Goal: Task Accomplishment & Management: Use online tool/utility

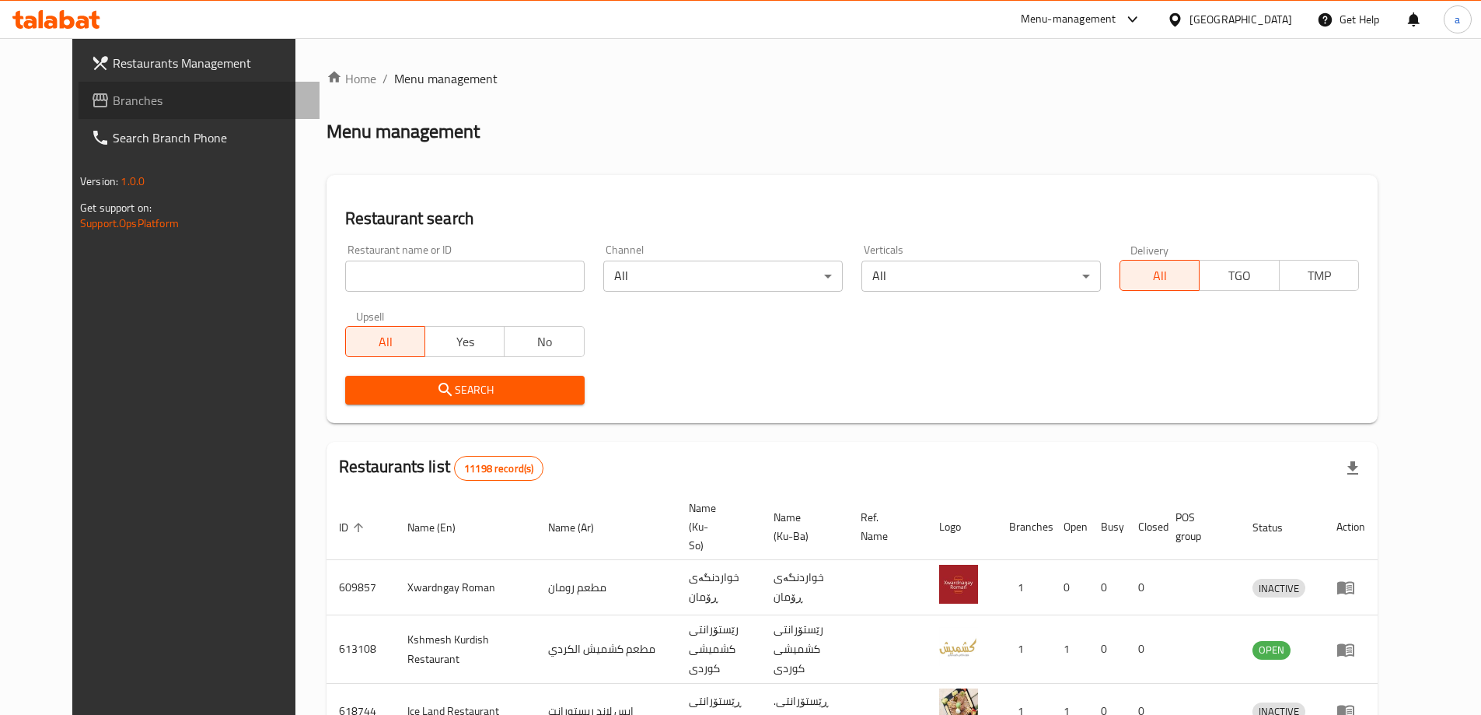
click at [130, 103] on span "Branches" at bounding box center [210, 100] width 194 height 19
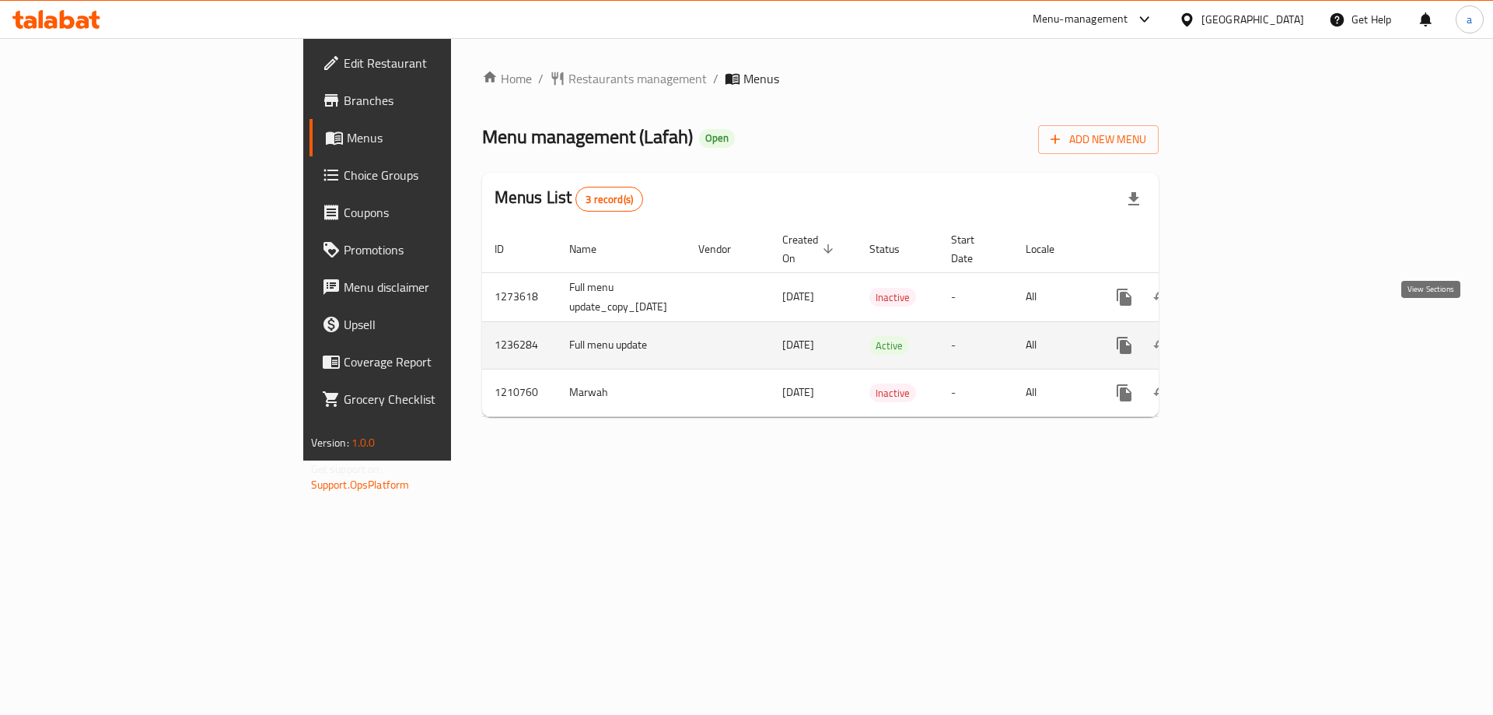
click at [1246, 336] on icon "enhanced table" at bounding box center [1236, 345] width 19 height 19
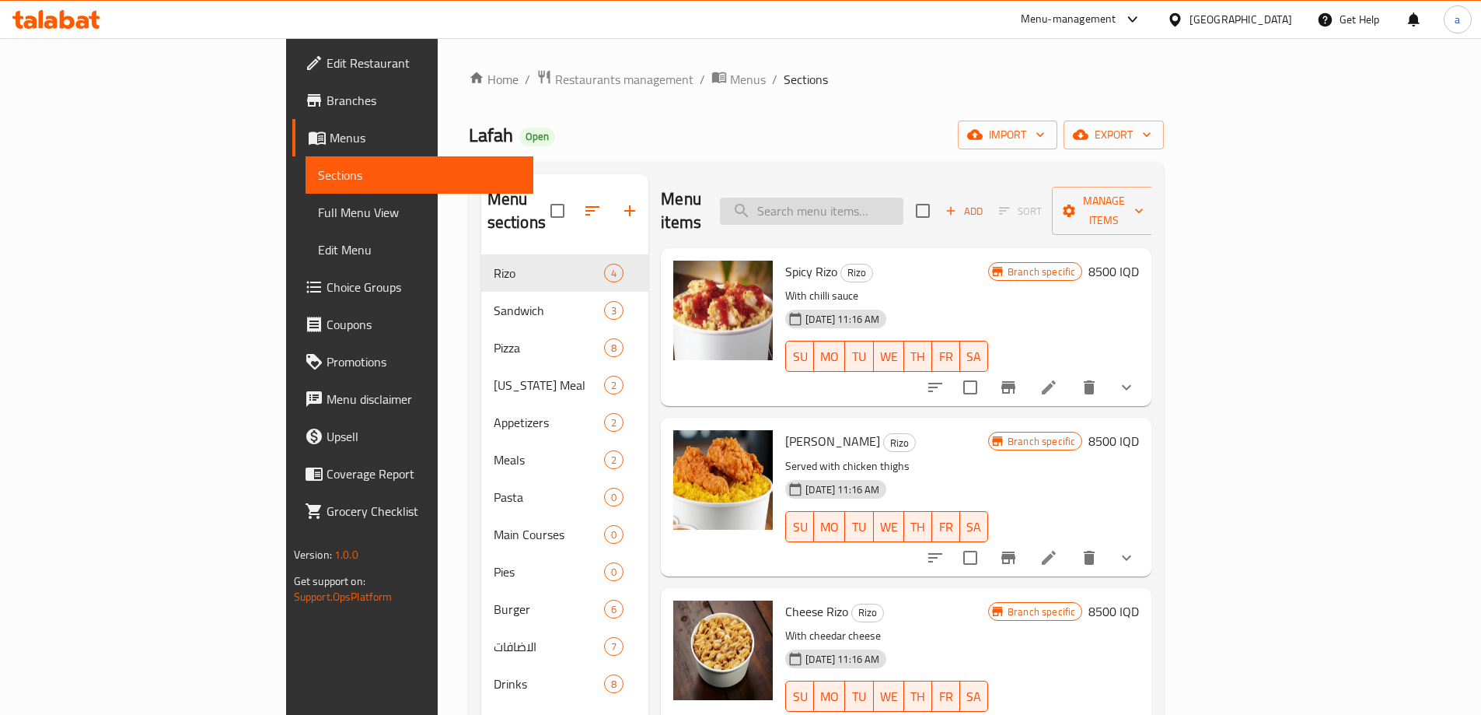
click at [900, 199] on input "search" at bounding box center [812, 211] width 184 height 27
paste input "Medium Chicken Pizza"
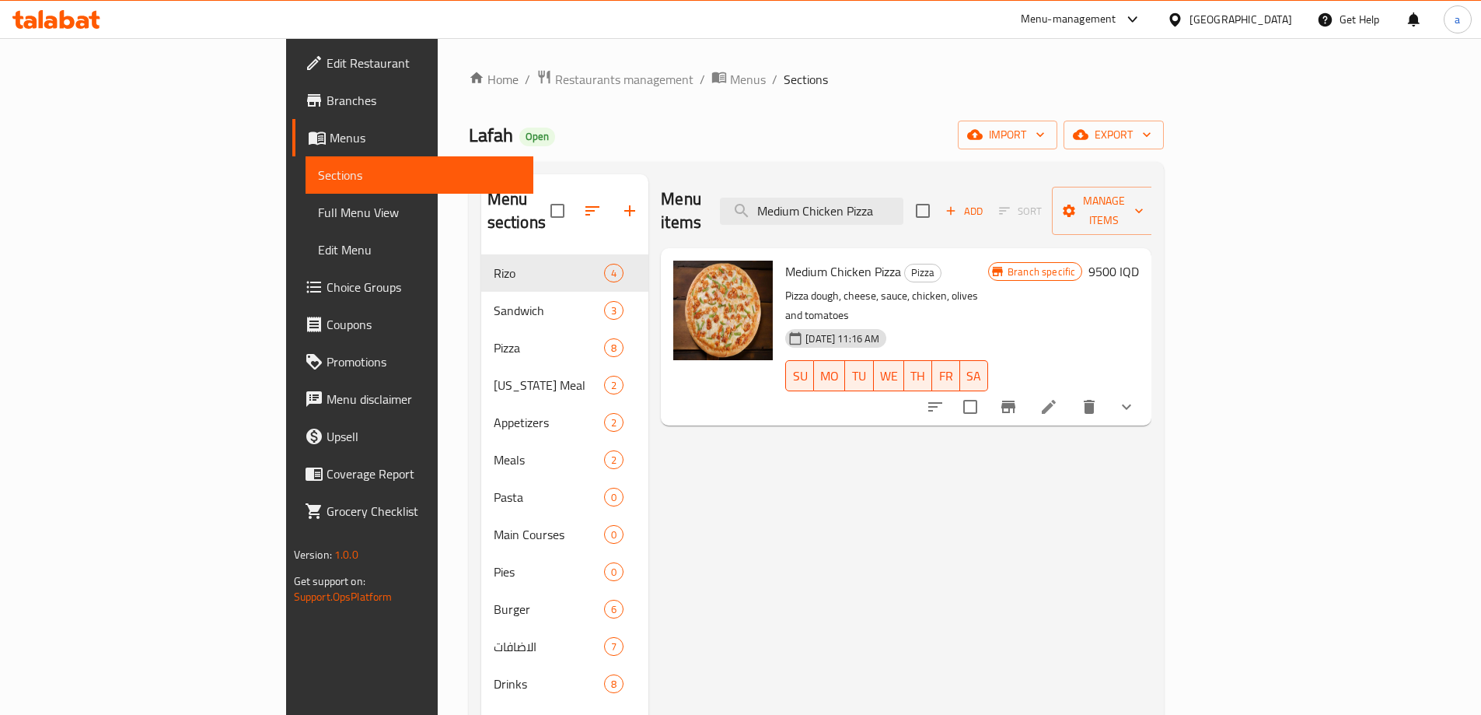
type input "Medium Chicken Pizza"
click at [318, 215] on span "Full Menu View" at bounding box center [419, 212] width 203 height 19
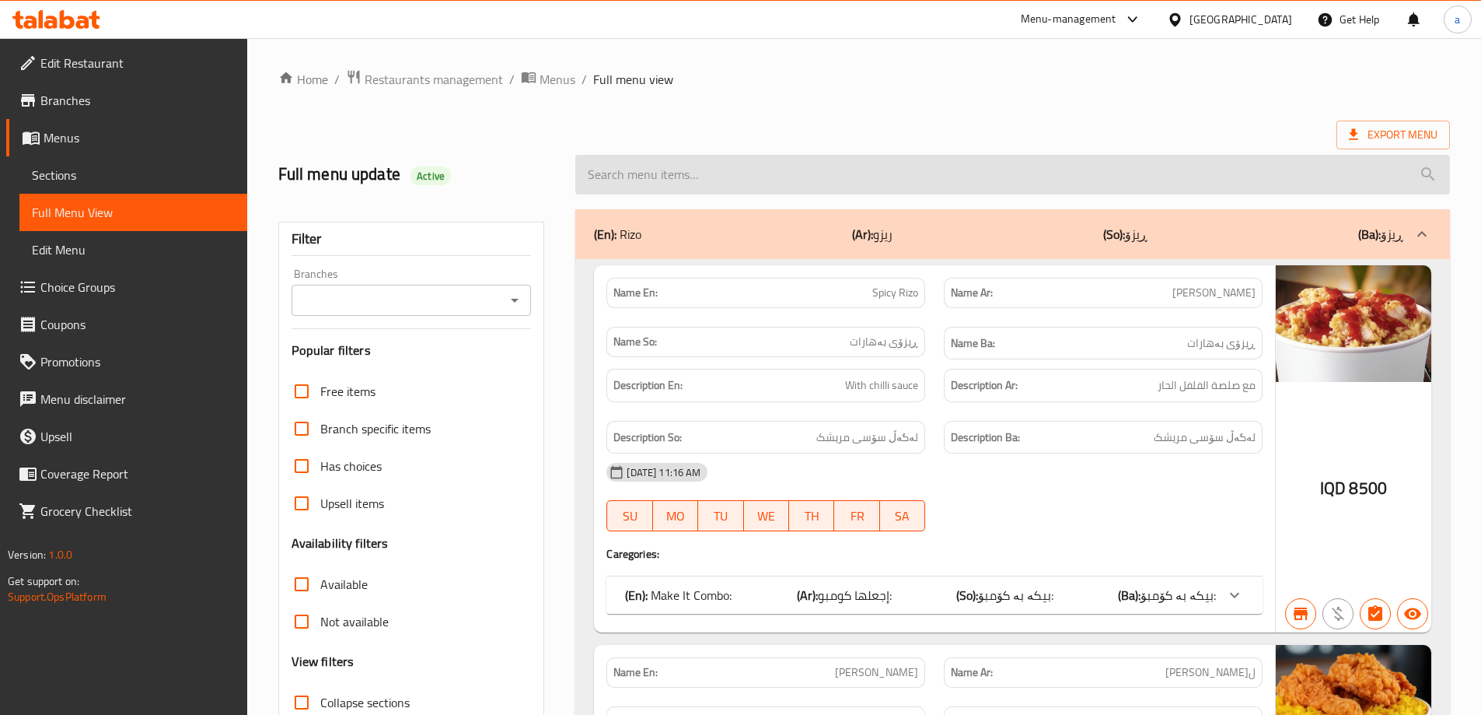
click at [911, 183] on input "search" at bounding box center [1012, 175] width 875 height 40
paste input "Medium Chicken Pizza"
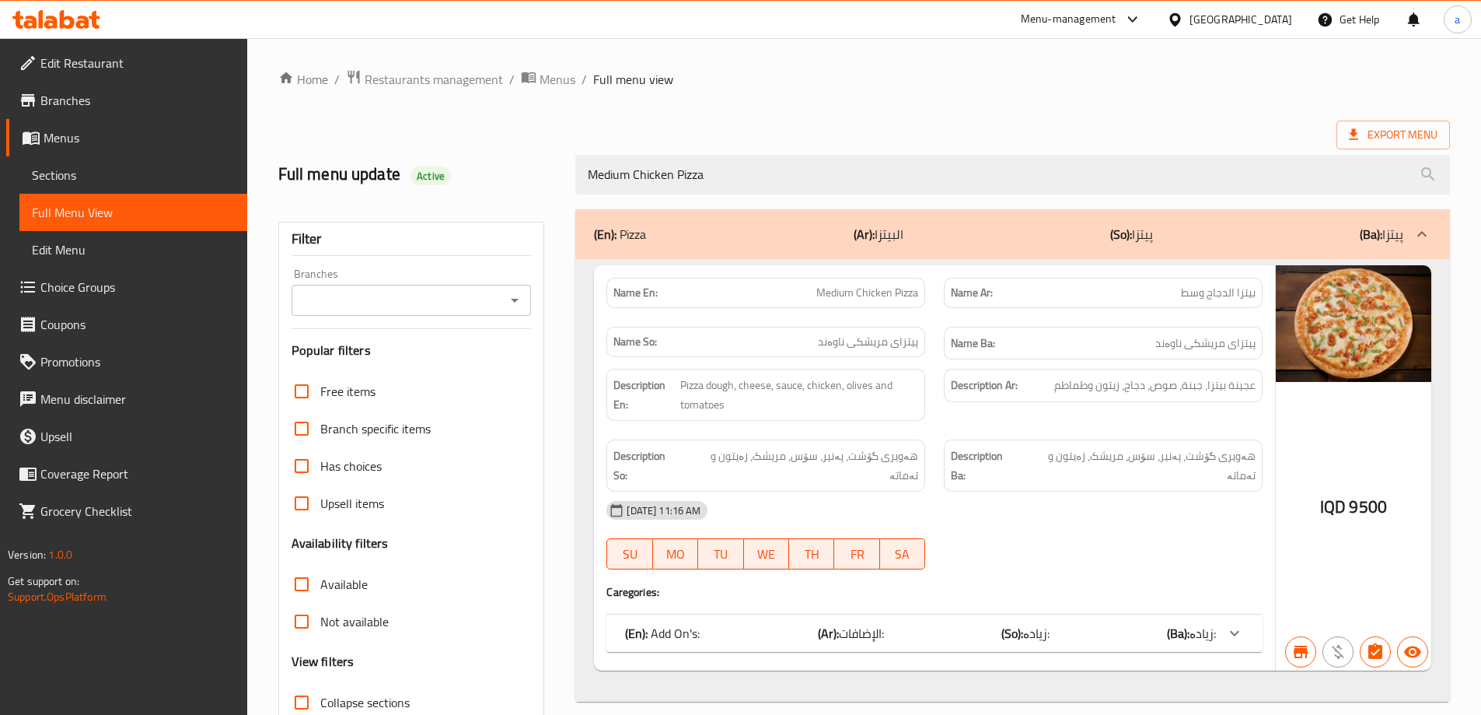
click at [510, 302] on icon "Open" at bounding box center [514, 300] width 19 height 19
type input "Medium Chicken Pizza"
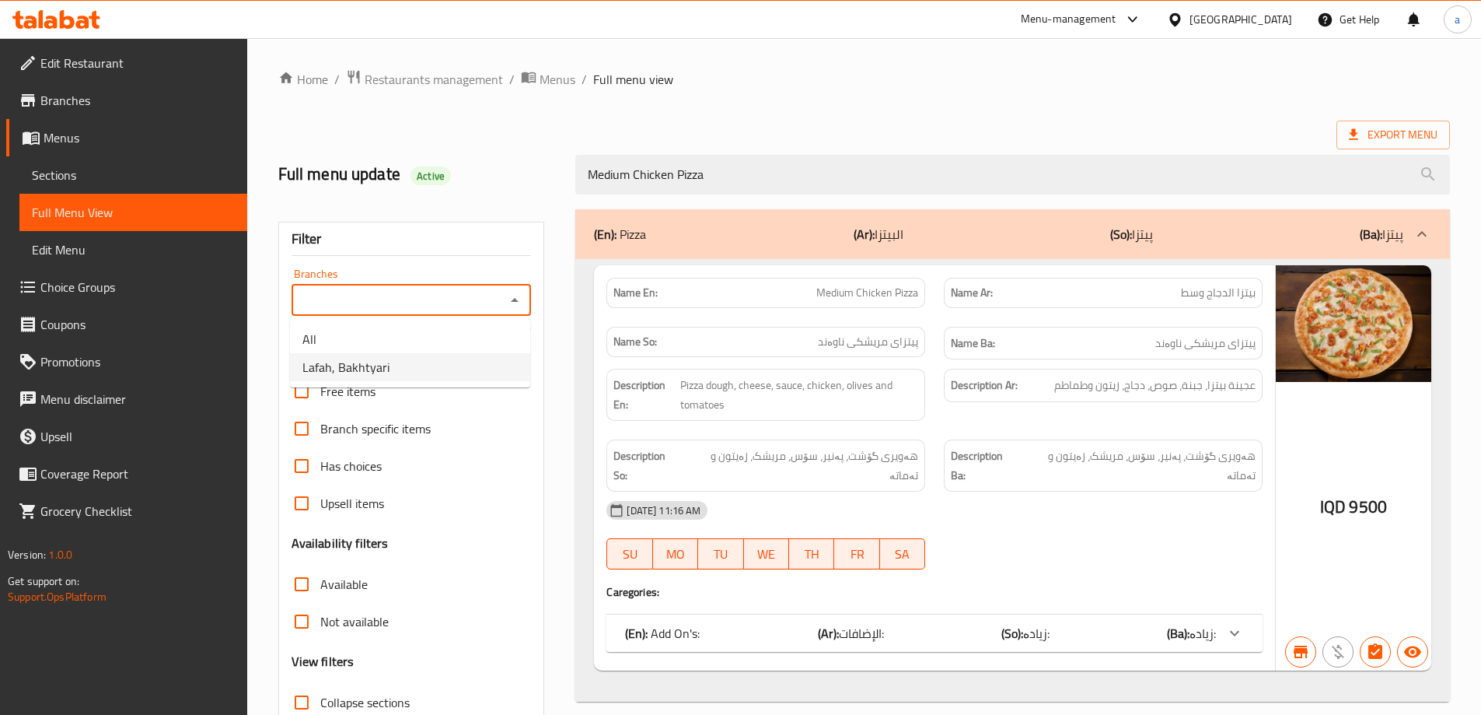
click at [404, 370] on li "Lafah, Bakhtyari" at bounding box center [410, 367] width 240 height 28
type input "Lafah, Bakhtyari"
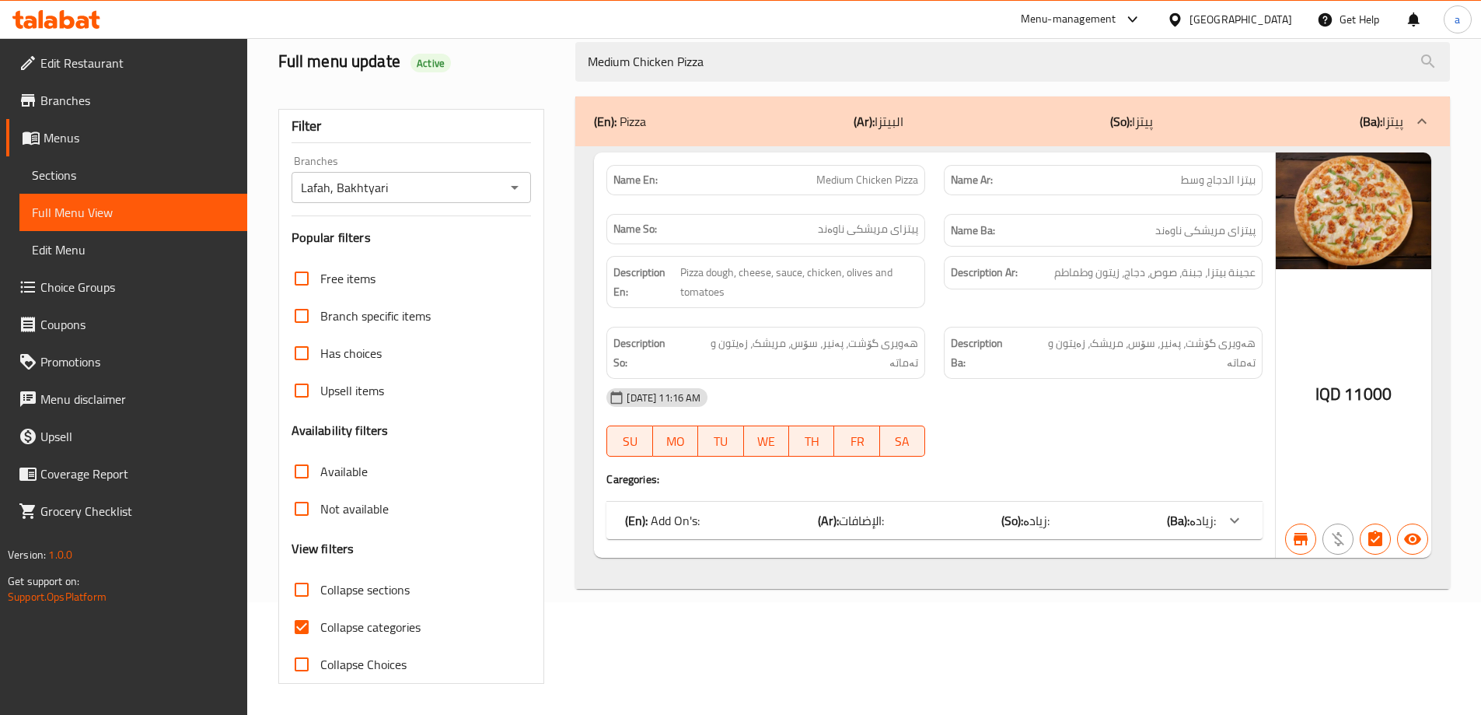
click at [391, 620] on span "Collapse categories" at bounding box center [370, 626] width 100 height 19
click at [320, 620] on input "Collapse categories" at bounding box center [301, 626] width 37 height 37
checkbox input "false"
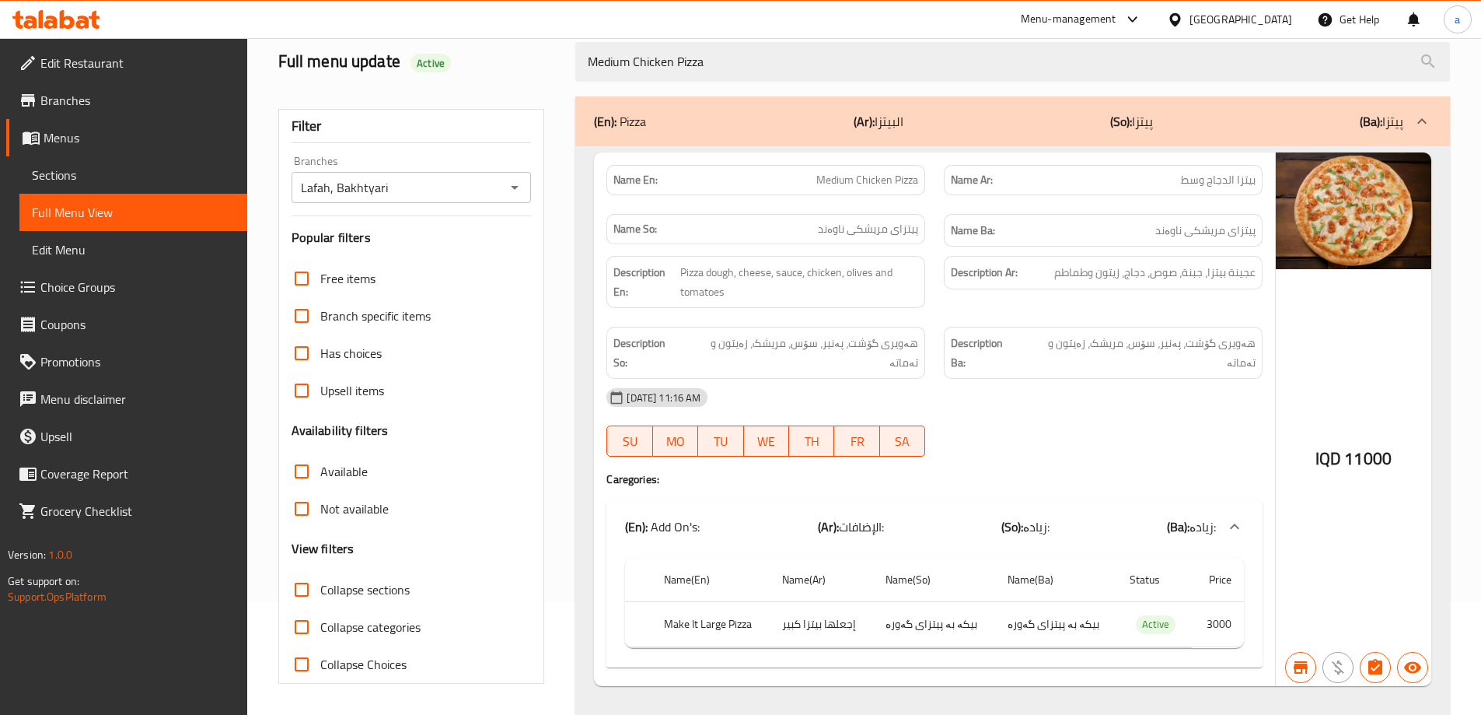
click at [381, 592] on span "Collapse sections" at bounding box center [364, 589] width 89 height 19
click at [320, 592] on input "Collapse sections" at bounding box center [301, 589] width 37 height 37
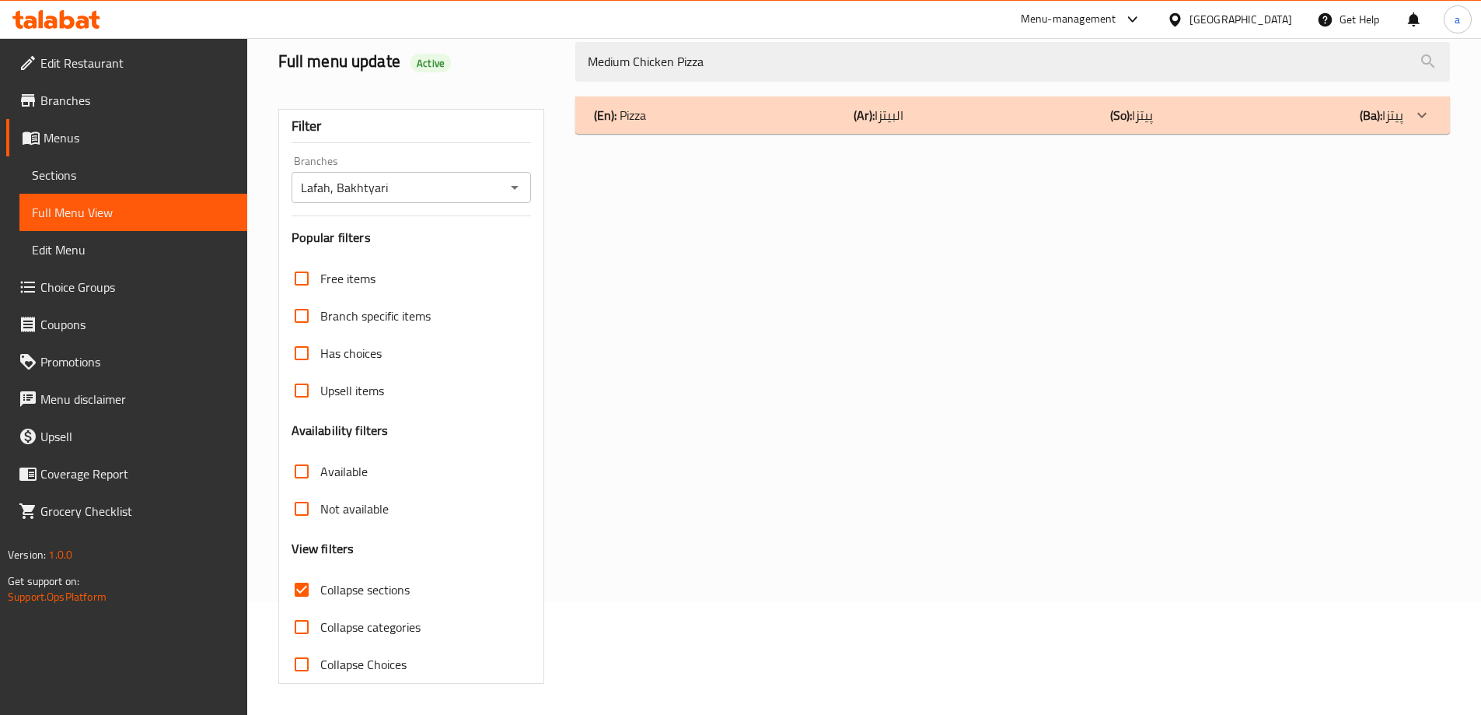
click at [381, 592] on span "Collapse sections" at bounding box center [364, 589] width 89 height 19
click at [320, 592] on input "Collapse sections" at bounding box center [301, 589] width 37 height 37
checkbox input "false"
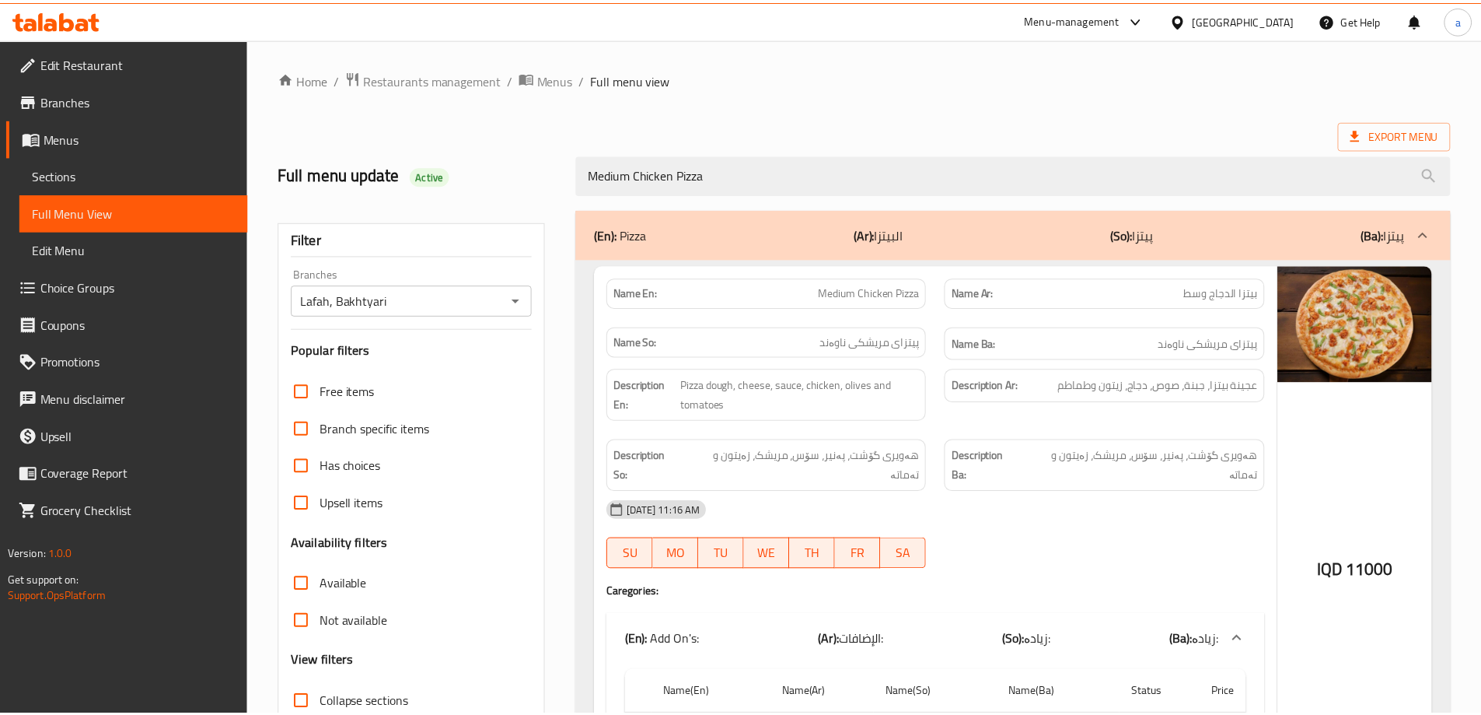
scroll to position [127, 0]
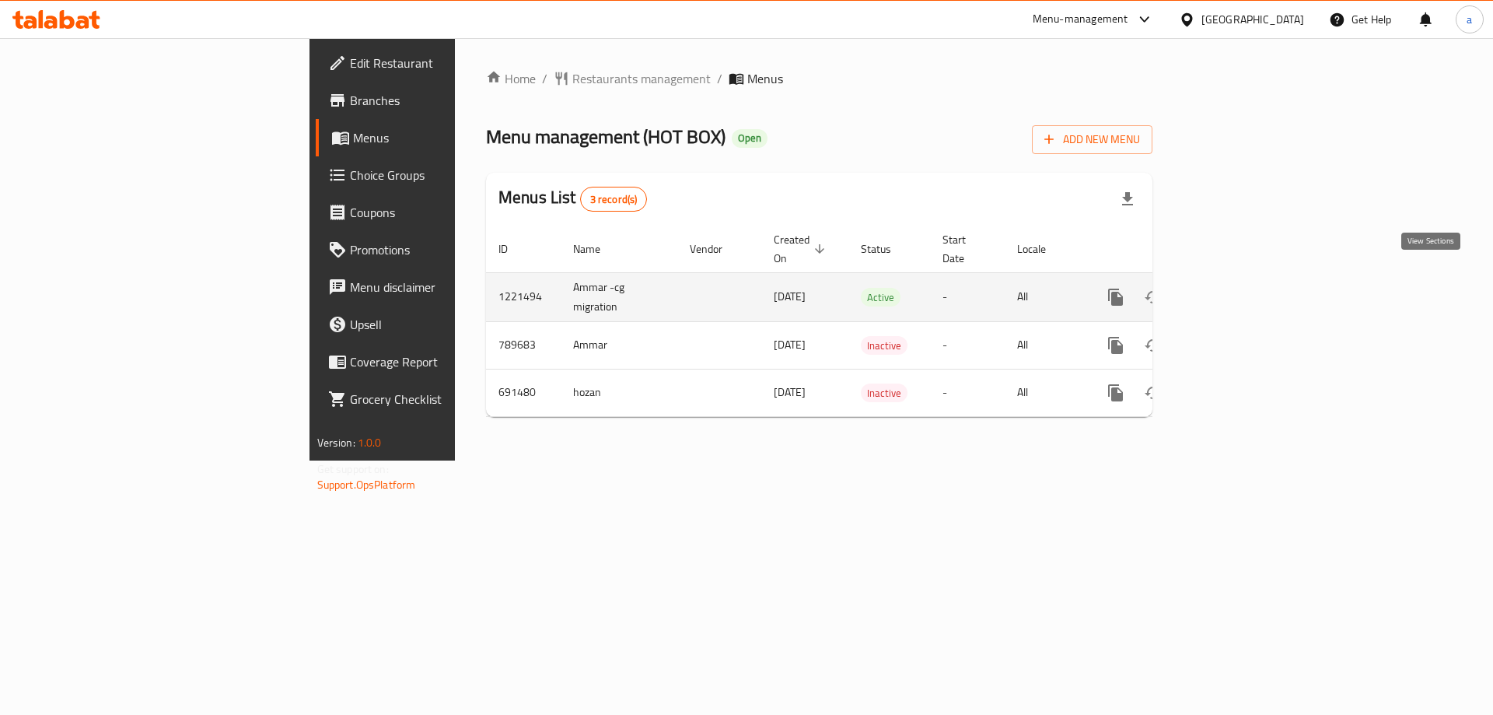
click at [1237, 288] on icon "enhanced table" at bounding box center [1228, 297] width 19 height 19
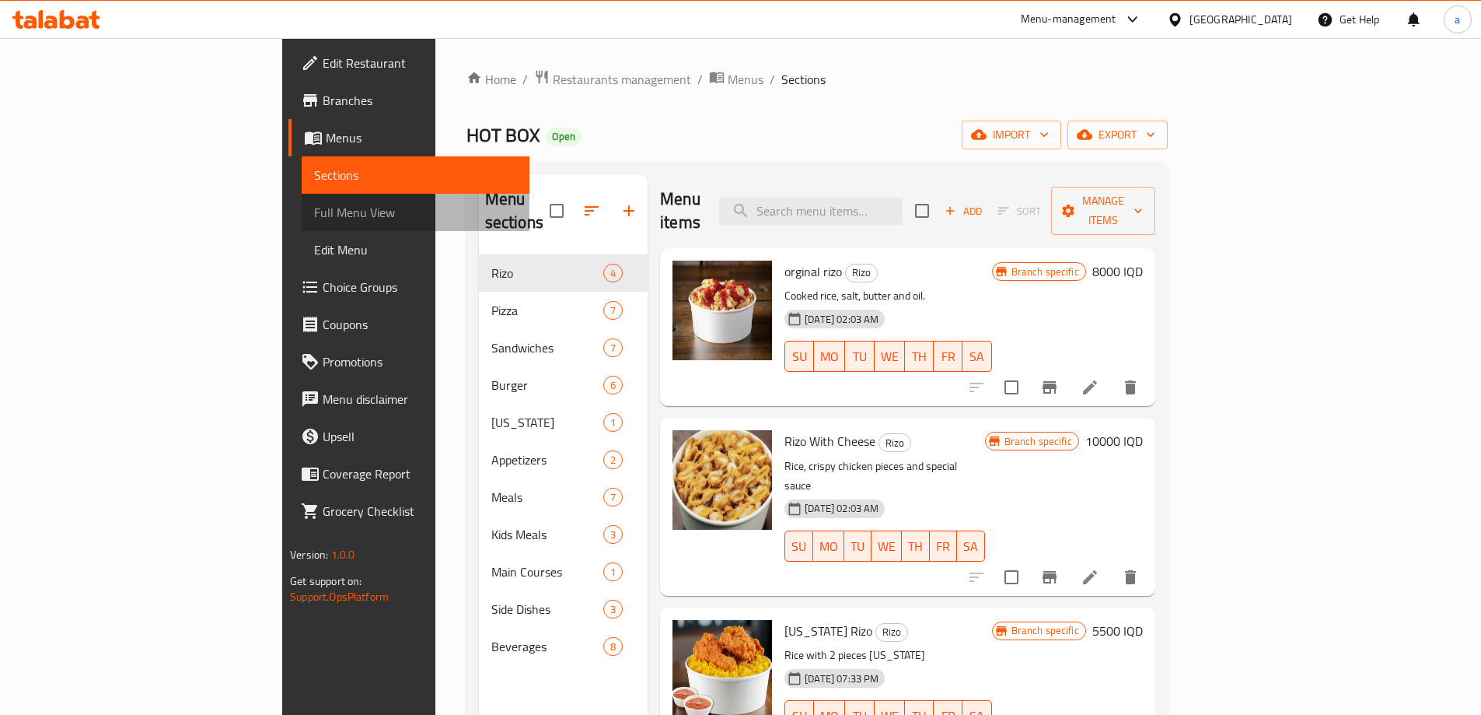
click at [314, 218] on span "Full Menu View" at bounding box center [415, 212] width 203 height 19
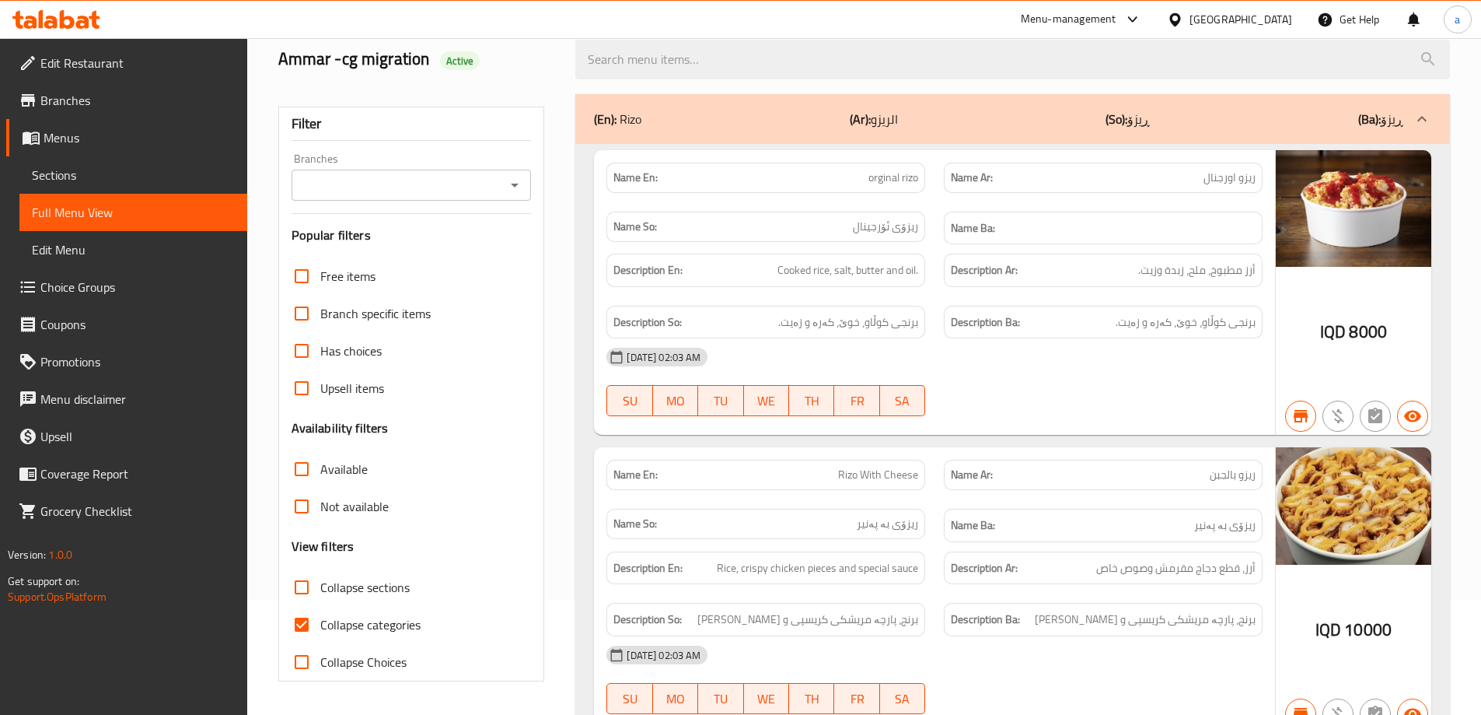
scroll to position [259, 0]
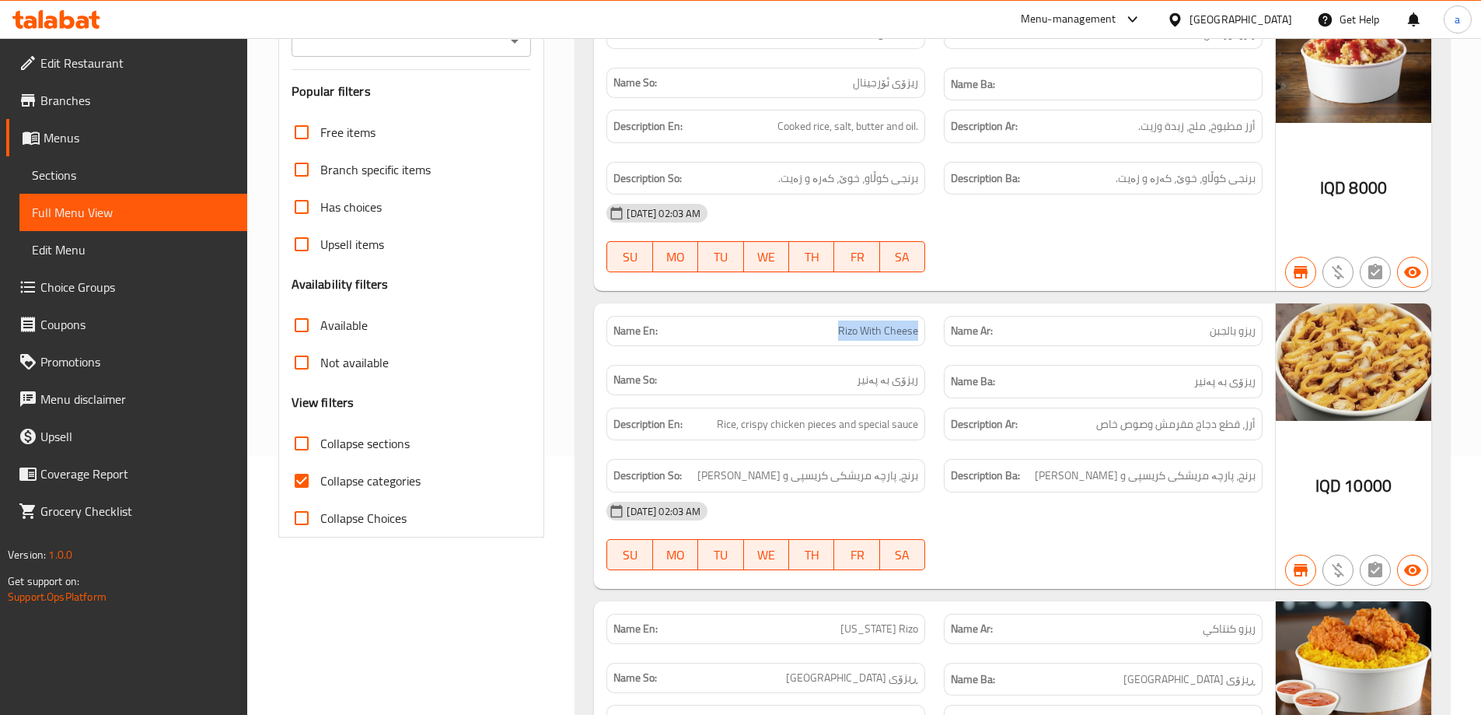
drag, startPoint x: 824, startPoint y: 330, endPoint x: 931, endPoint y: 324, distance: 107.5
click at [931, 324] on div "Name En: Rizo With Cheese" at bounding box center [765, 330] width 337 height 49
copy span "Rizo With Cheese"
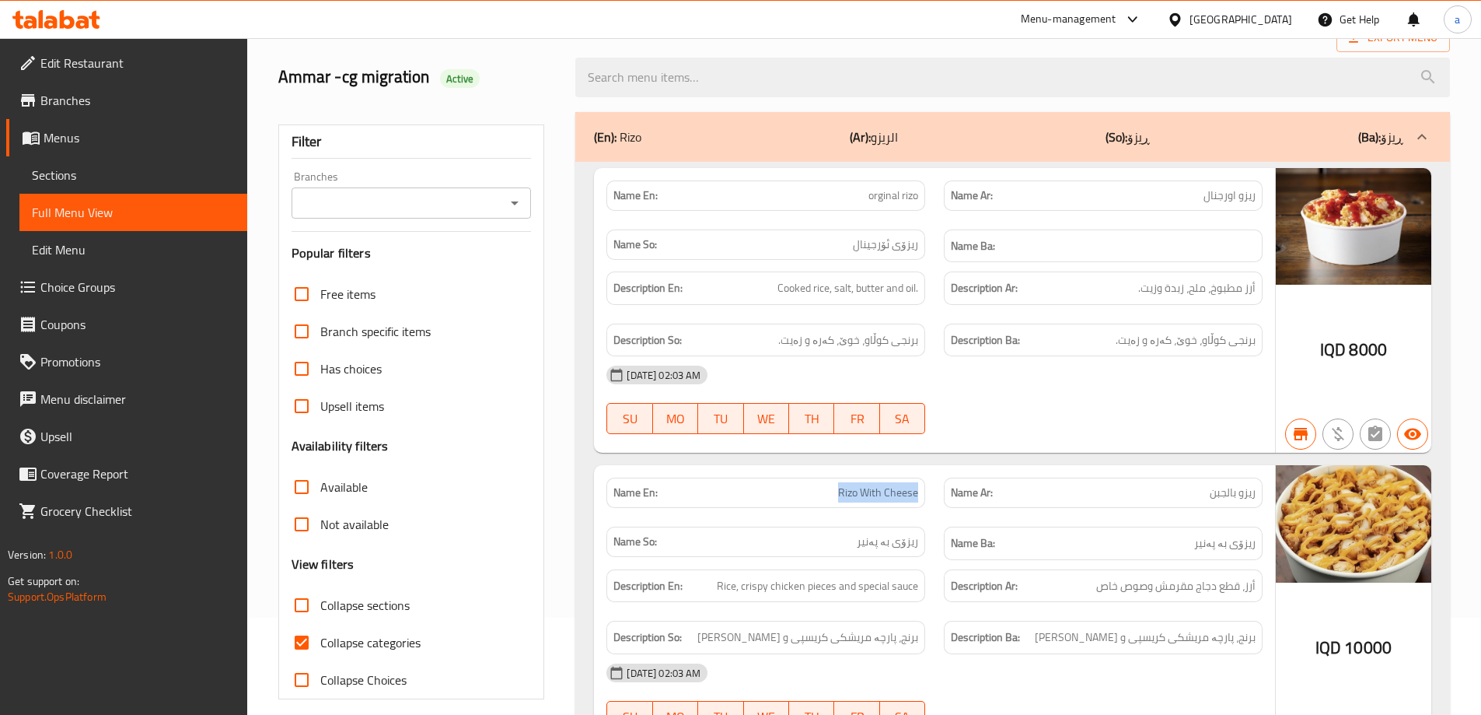
scroll to position [0, 0]
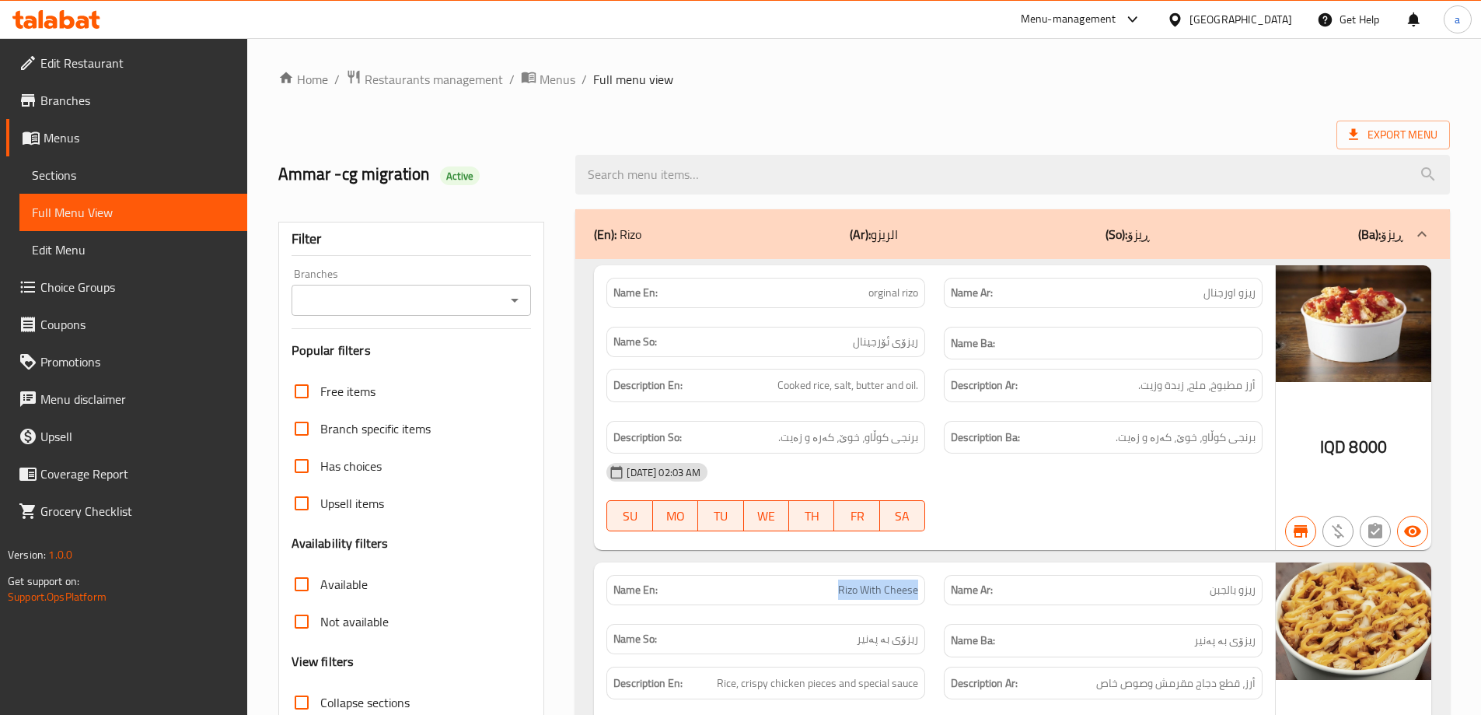
click at [470, 288] on div "Branches" at bounding box center [412, 300] width 240 height 31
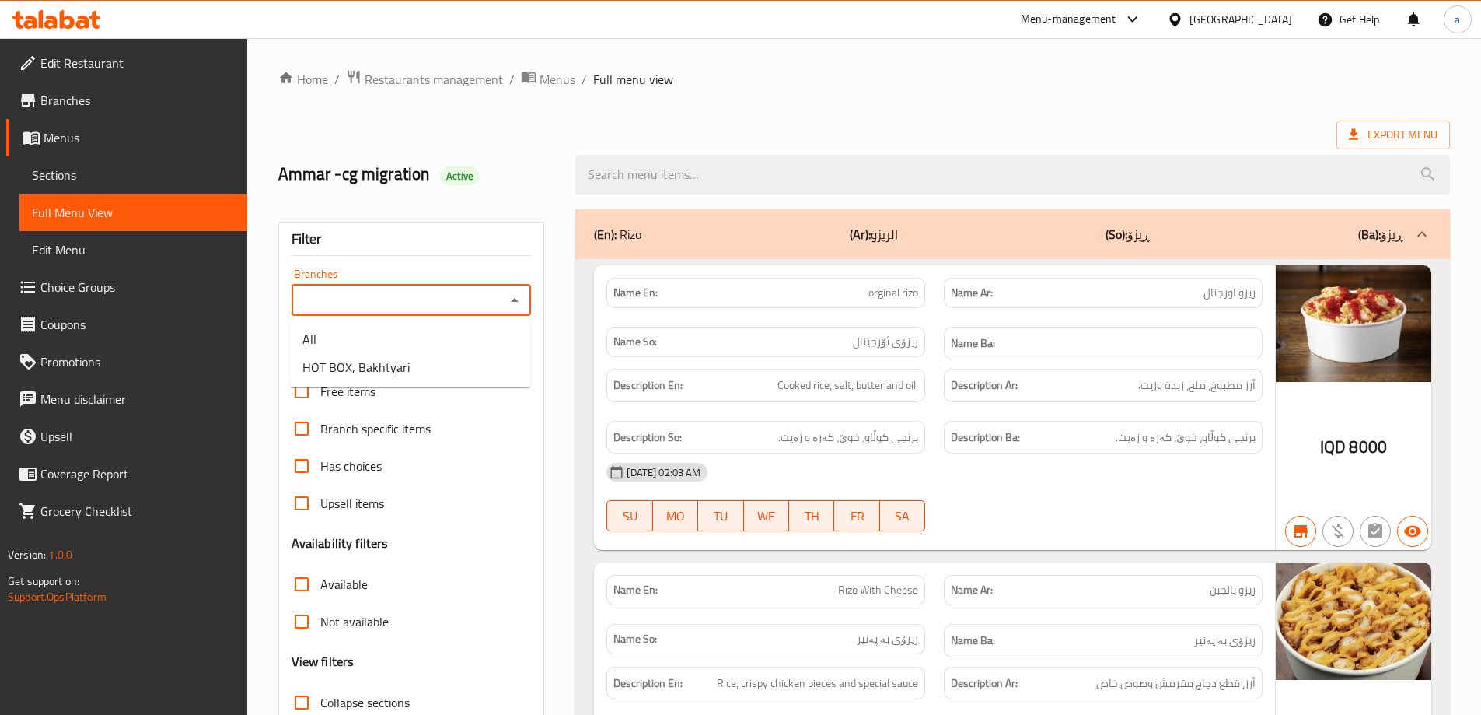
click at [486, 310] on input "Branches" at bounding box center [398, 300] width 205 height 22
click at [473, 369] on li "HOT BOX, Bakhtyari" at bounding box center [410, 367] width 240 height 28
type input "HOT BOX, Bakhtyari"
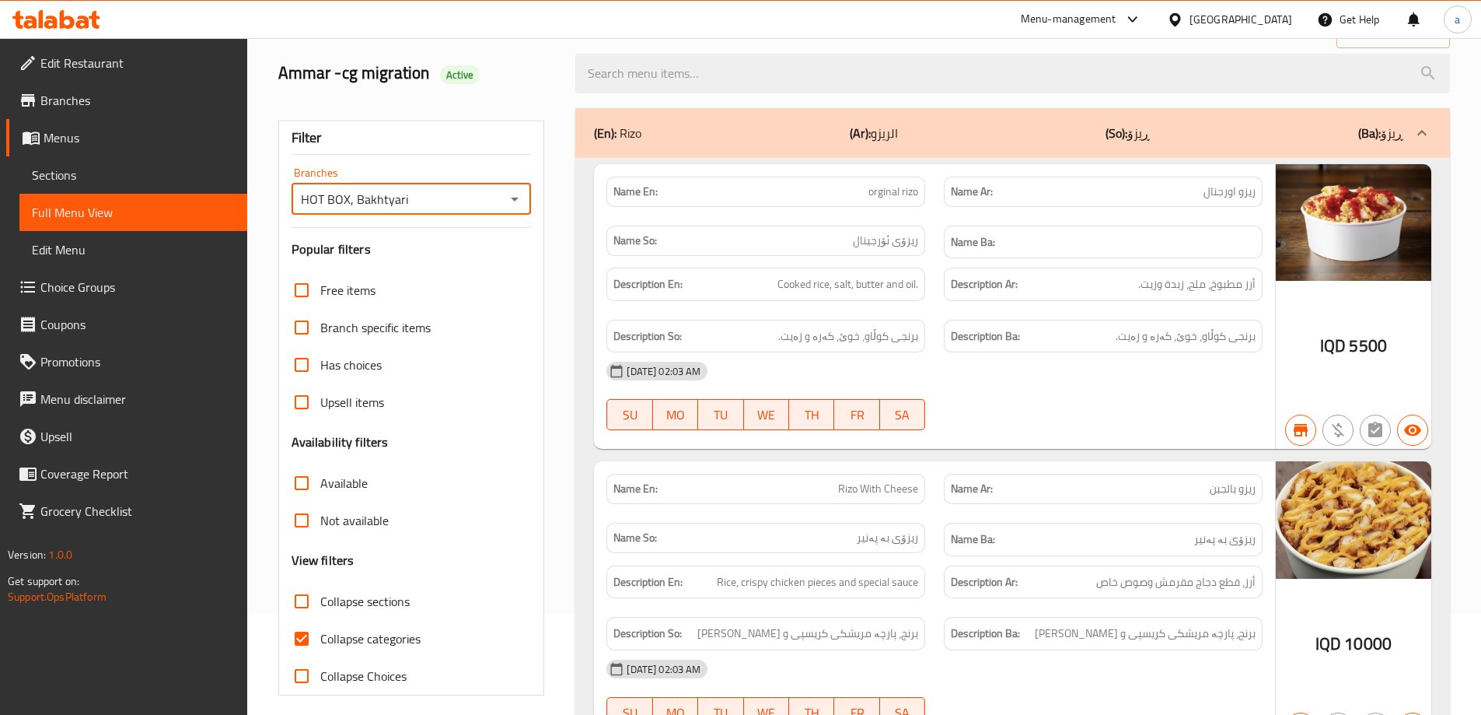
scroll to position [259, 0]
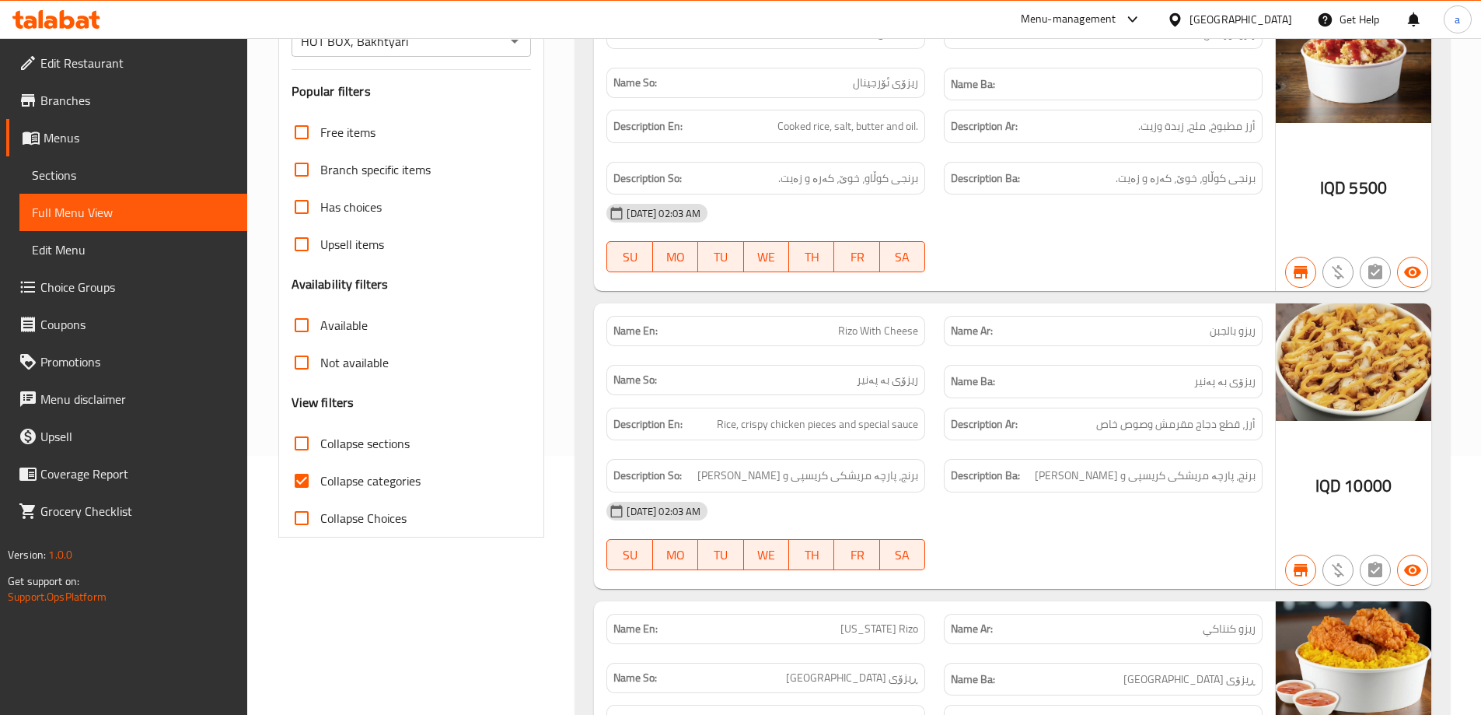
click at [395, 482] on span "Collapse categories" at bounding box center [370, 480] width 100 height 19
click at [320, 482] on input "Collapse categories" at bounding box center [301, 480] width 37 height 37
checkbox input "false"
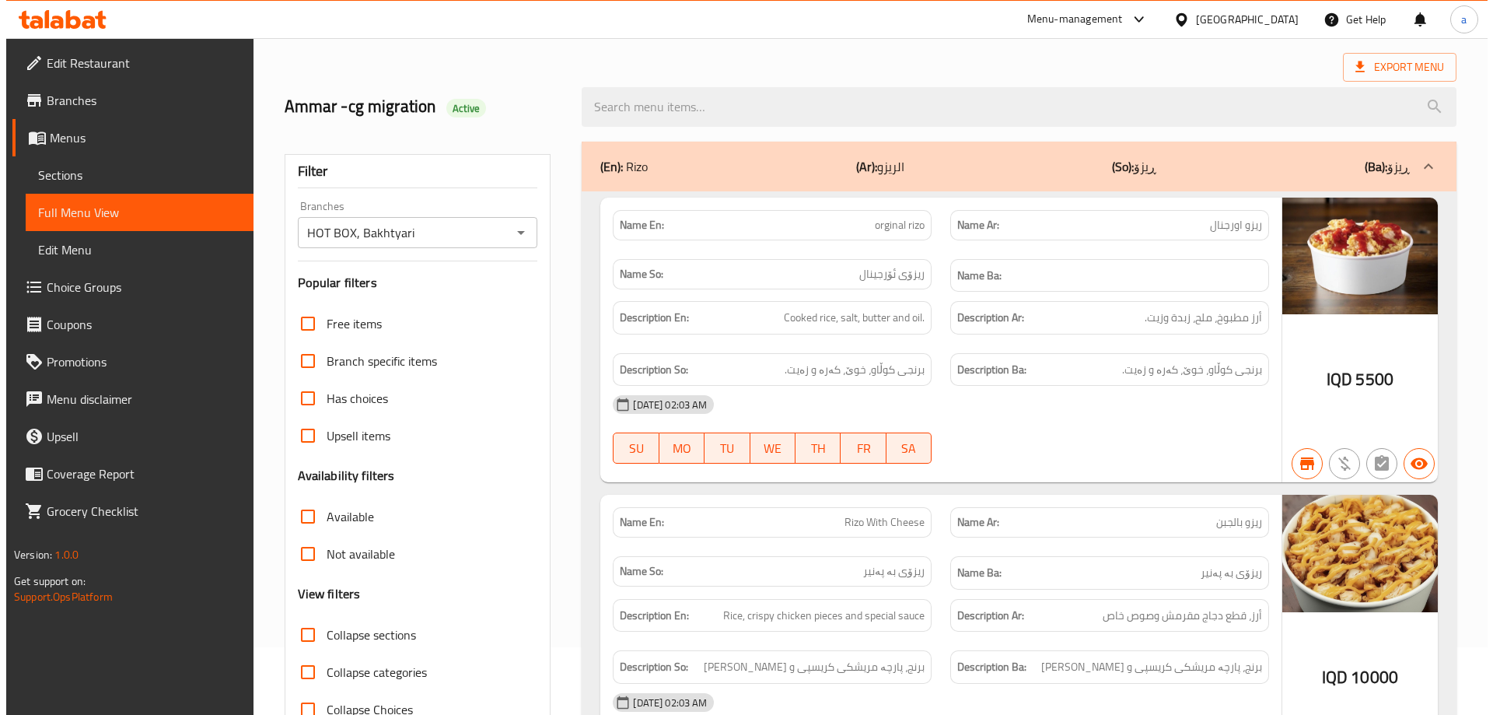
scroll to position [0, 0]
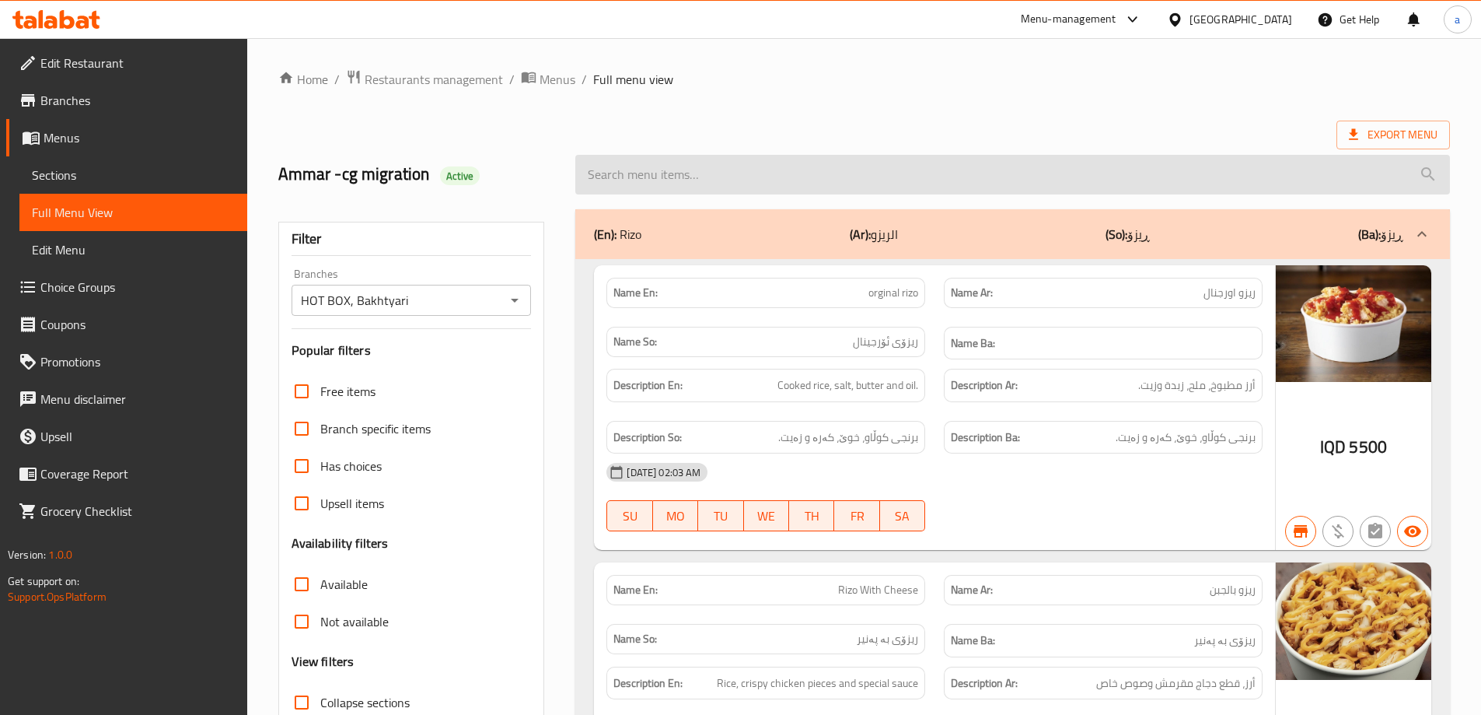
click at [757, 161] on input "search" at bounding box center [1012, 175] width 875 height 40
paste input "Rizo With Cheese"
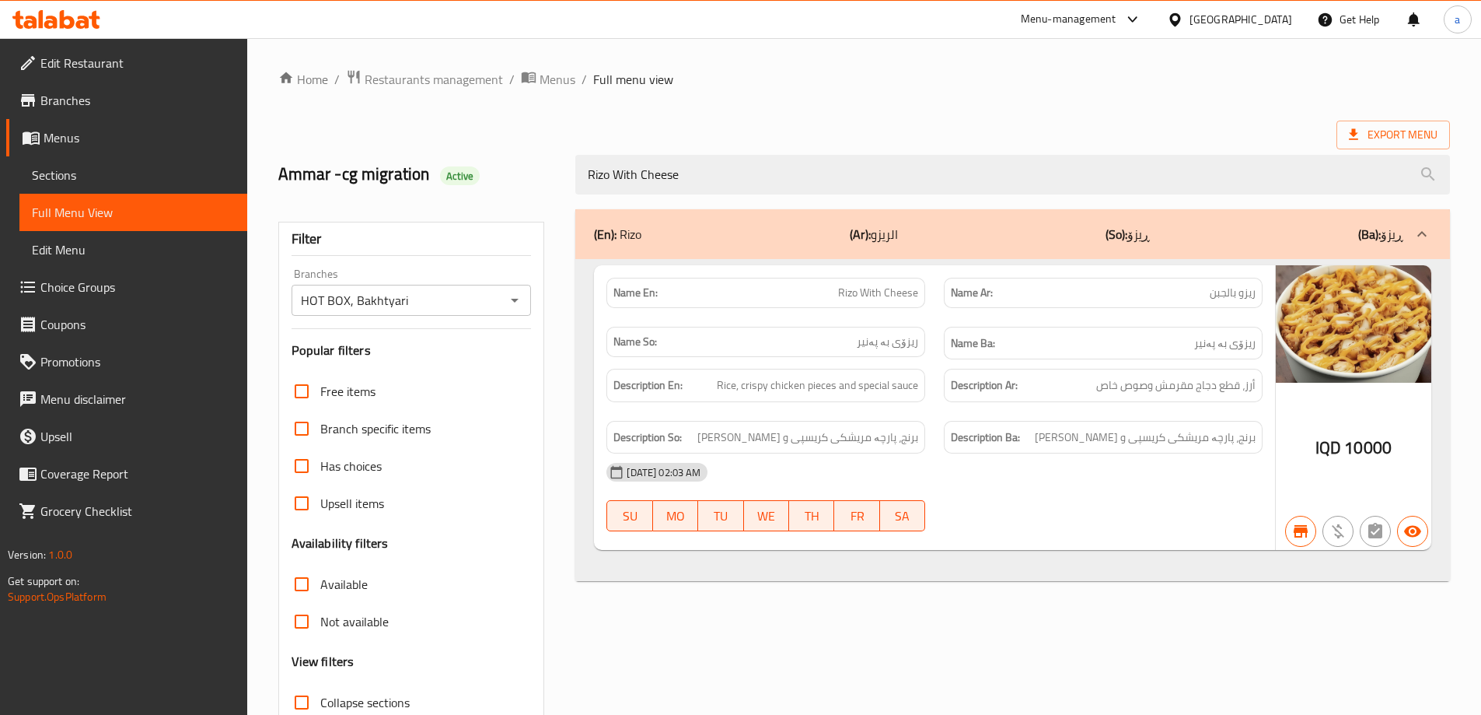
type input "Rizo With Cheese"
drag, startPoint x: 1389, startPoint y: 448, endPoint x: 1344, endPoint y: 459, distance: 46.4
click at [1344, 459] on div "IQD 10000" at bounding box center [1354, 447] width 76 height 23
click at [1326, 407] on div "IQD 10000" at bounding box center [1354, 407] width 156 height 285
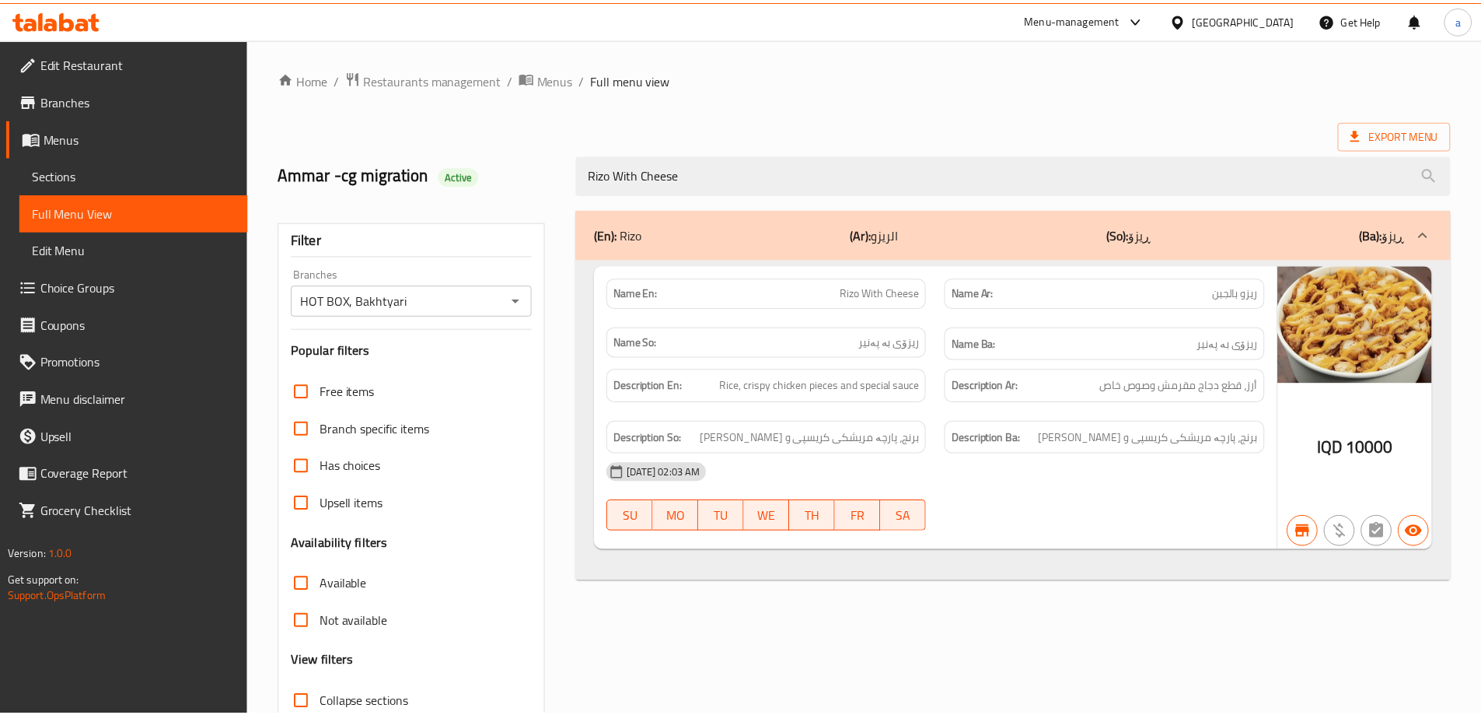
scroll to position [113, 0]
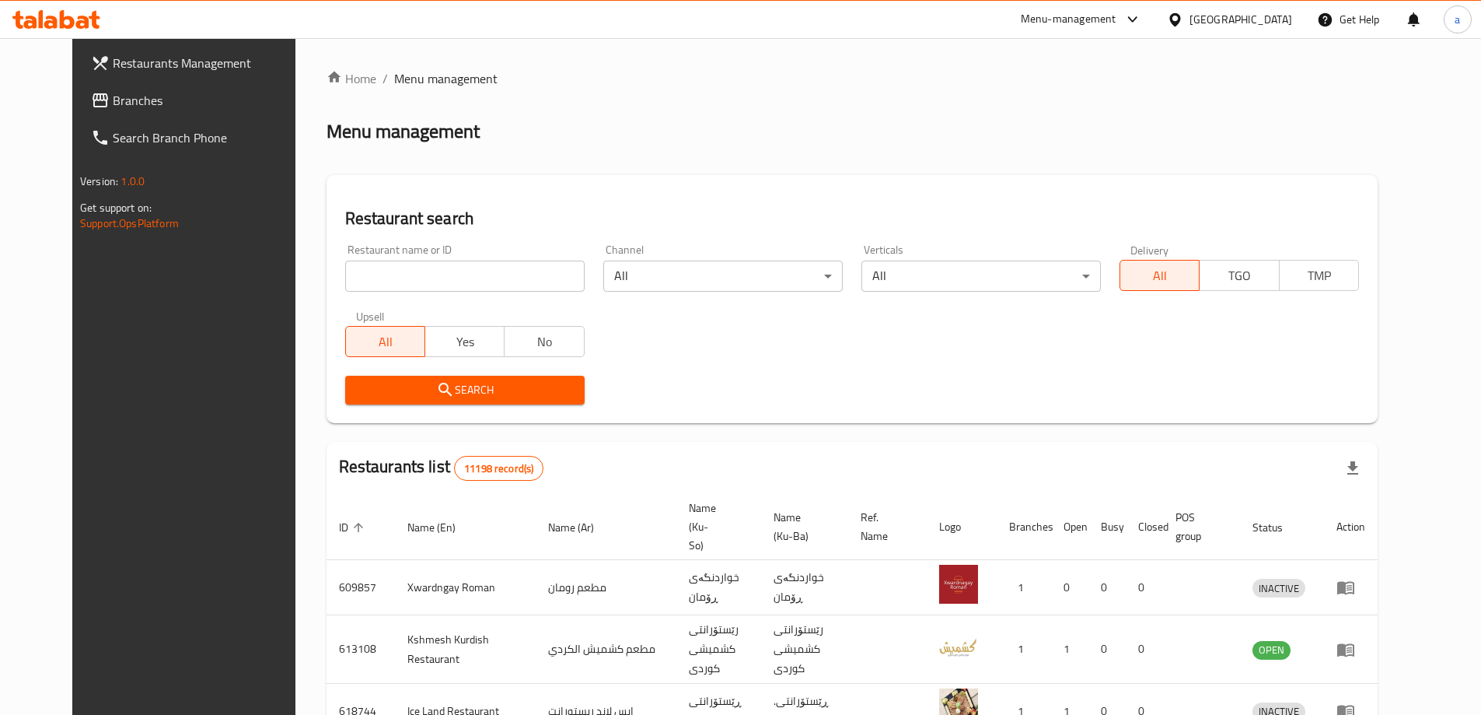
click at [113, 106] on span "Branches" at bounding box center [210, 100] width 194 height 19
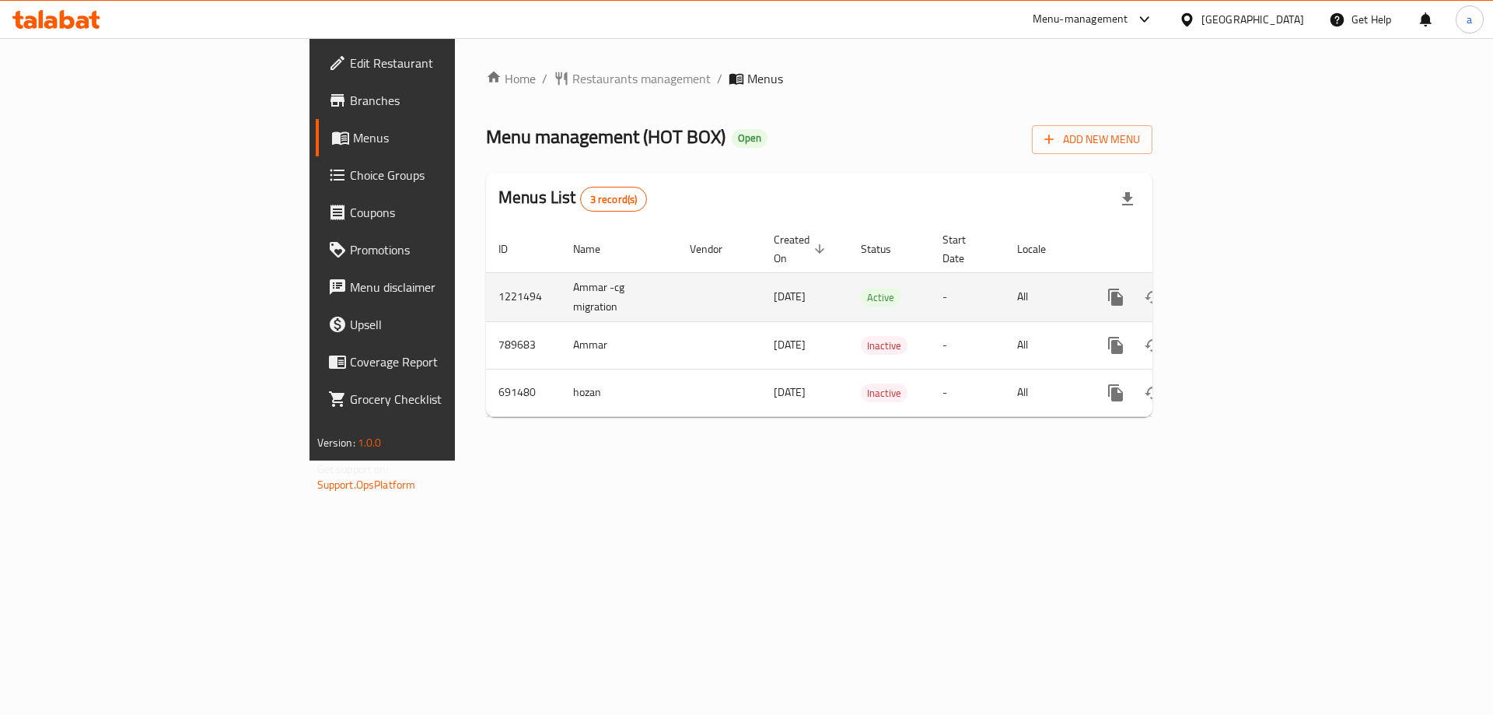
click at [1235, 290] on icon "enhanced table" at bounding box center [1228, 297] width 14 height 14
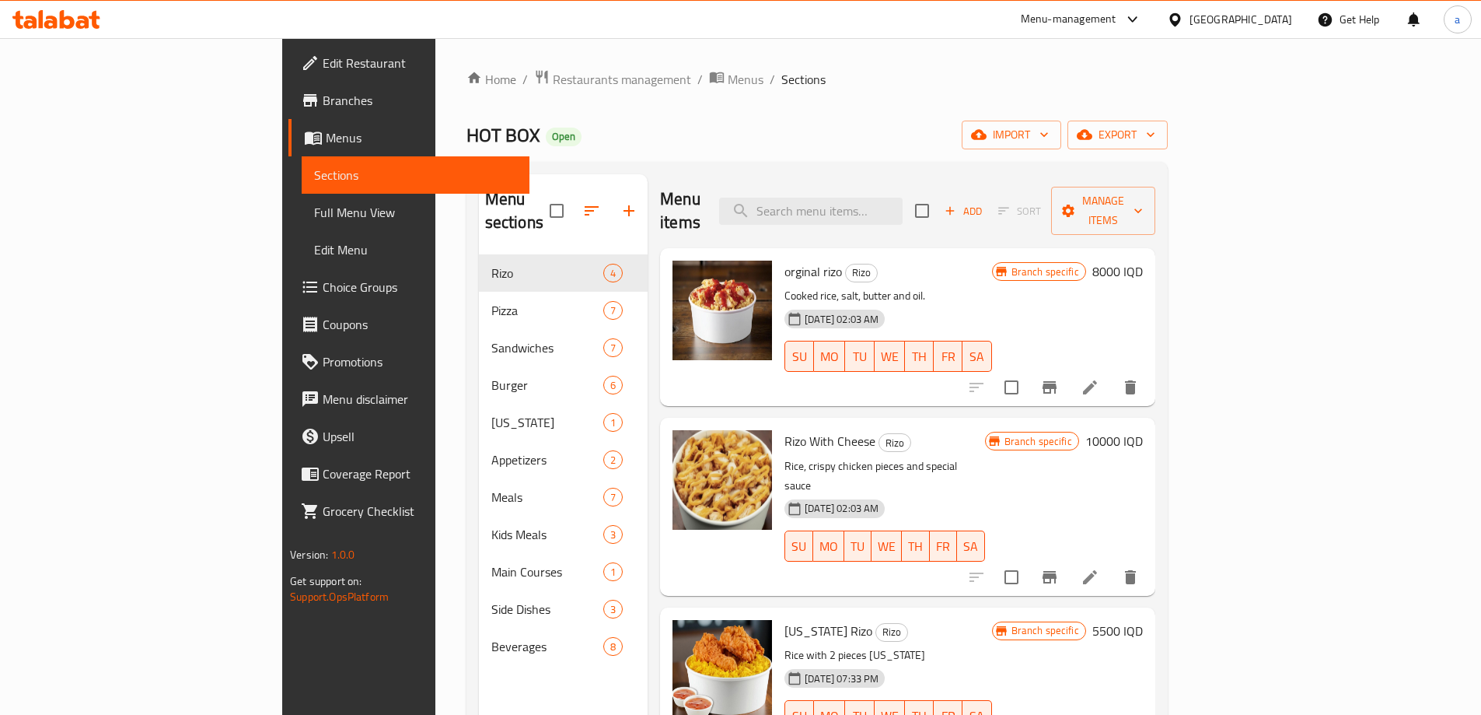
click at [314, 203] on span "Full Menu View" at bounding box center [415, 212] width 203 height 19
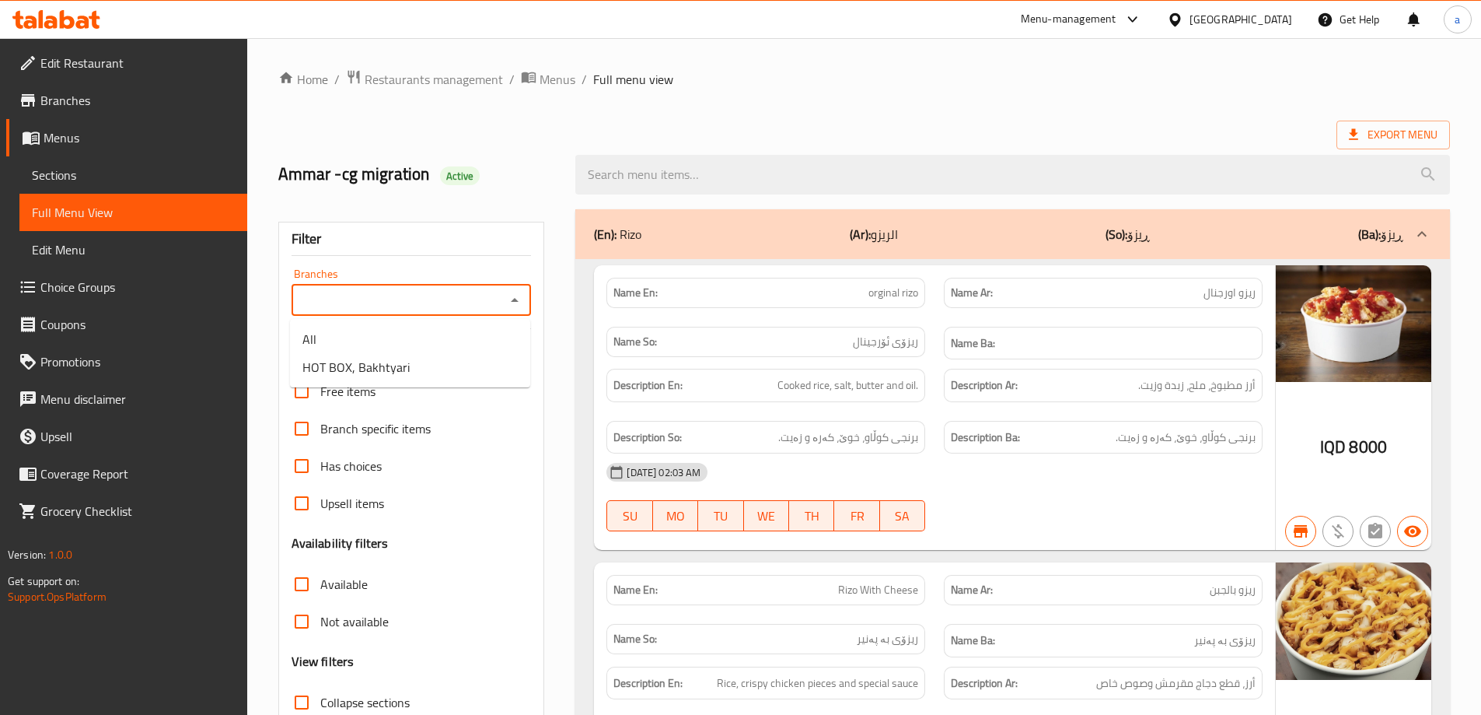
click at [481, 298] on input "Branches" at bounding box center [398, 300] width 205 height 22
click at [430, 369] on li "HOT BOX, Bakhtyari" at bounding box center [410, 367] width 240 height 28
type input "HOT BOX, Bakhtyari"
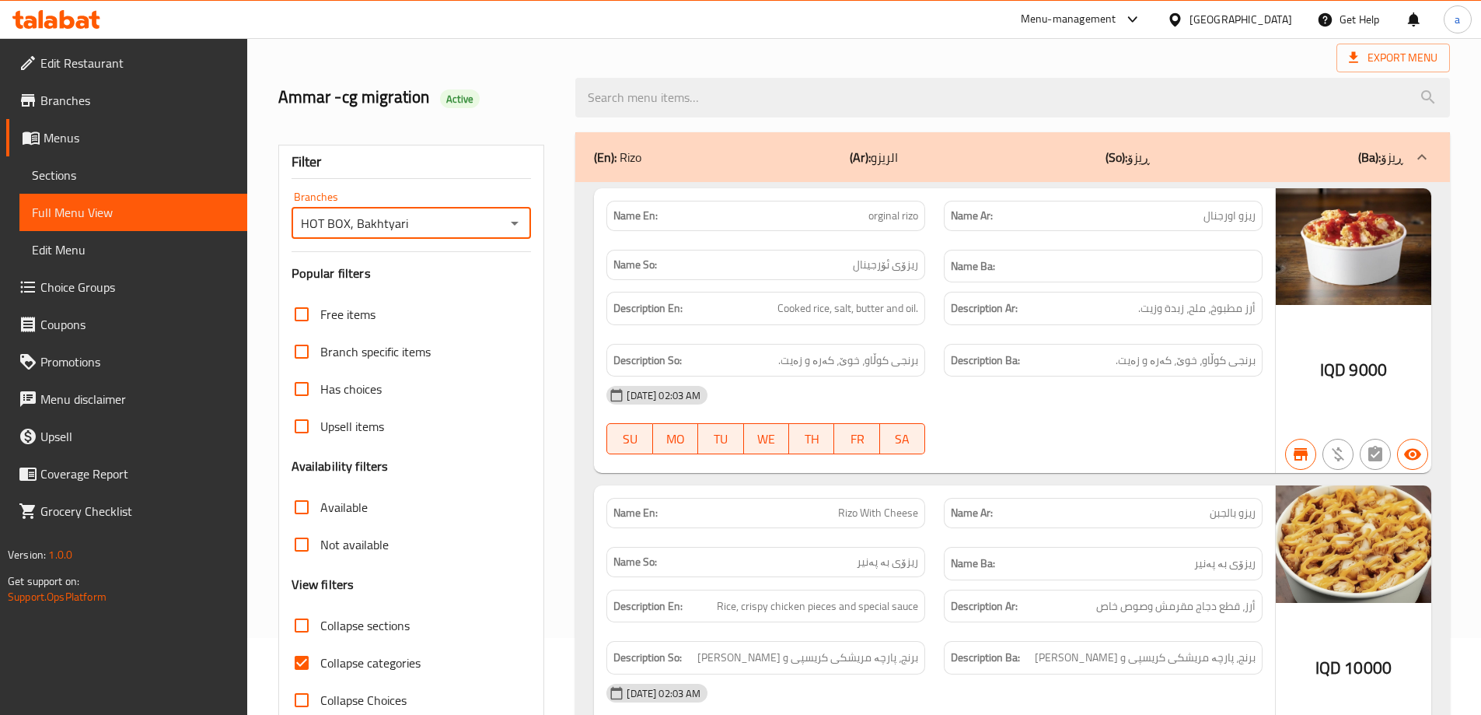
scroll to position [113, 0]
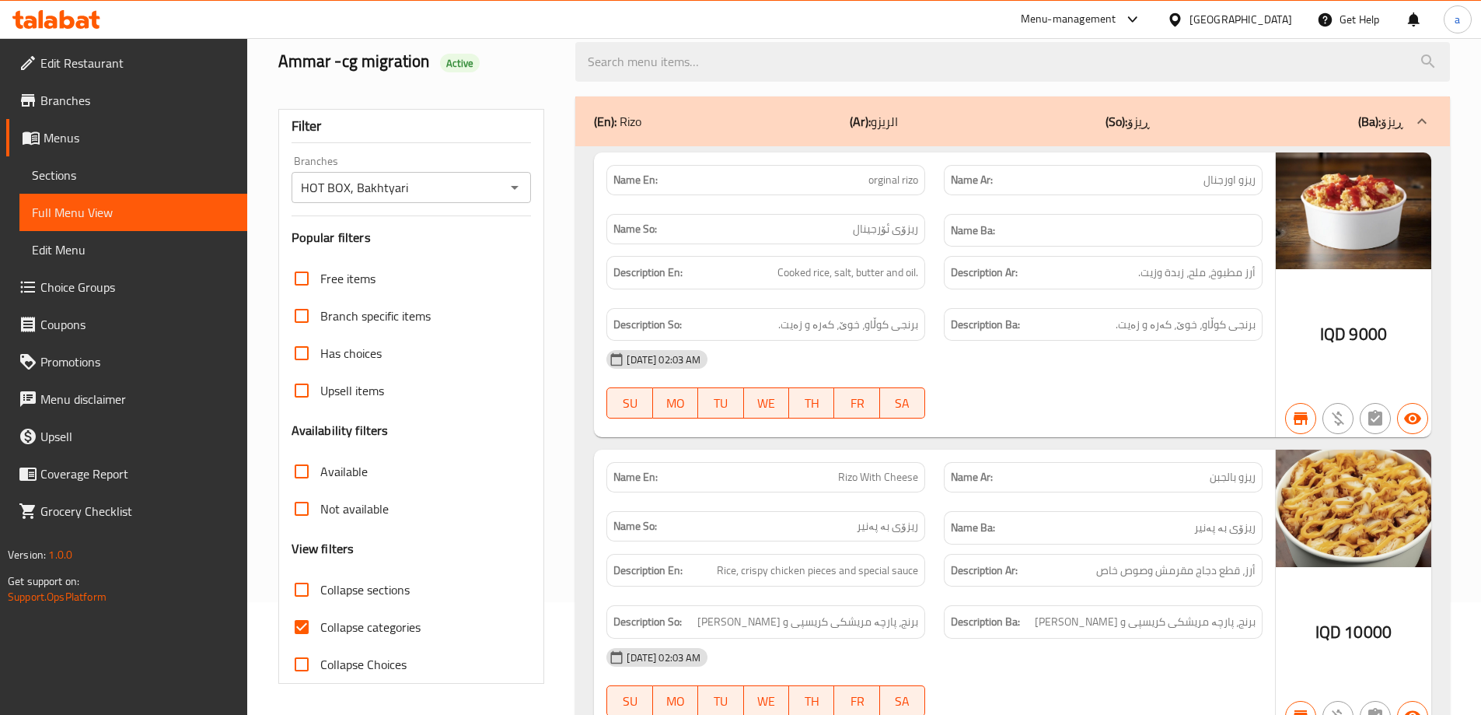
drag, startPoint x: 362, startPoint y: 623, endPoint x: 419, endPoint y: 566, distance: 80.8
click at [365, 623] on span "Collapse categories" at bounding box center [370, 626] width 100 height 19
click at [320, 623] on input "Collapse categories" at bounding box center [301, 626] width 37 height 37
checkbox input "false"
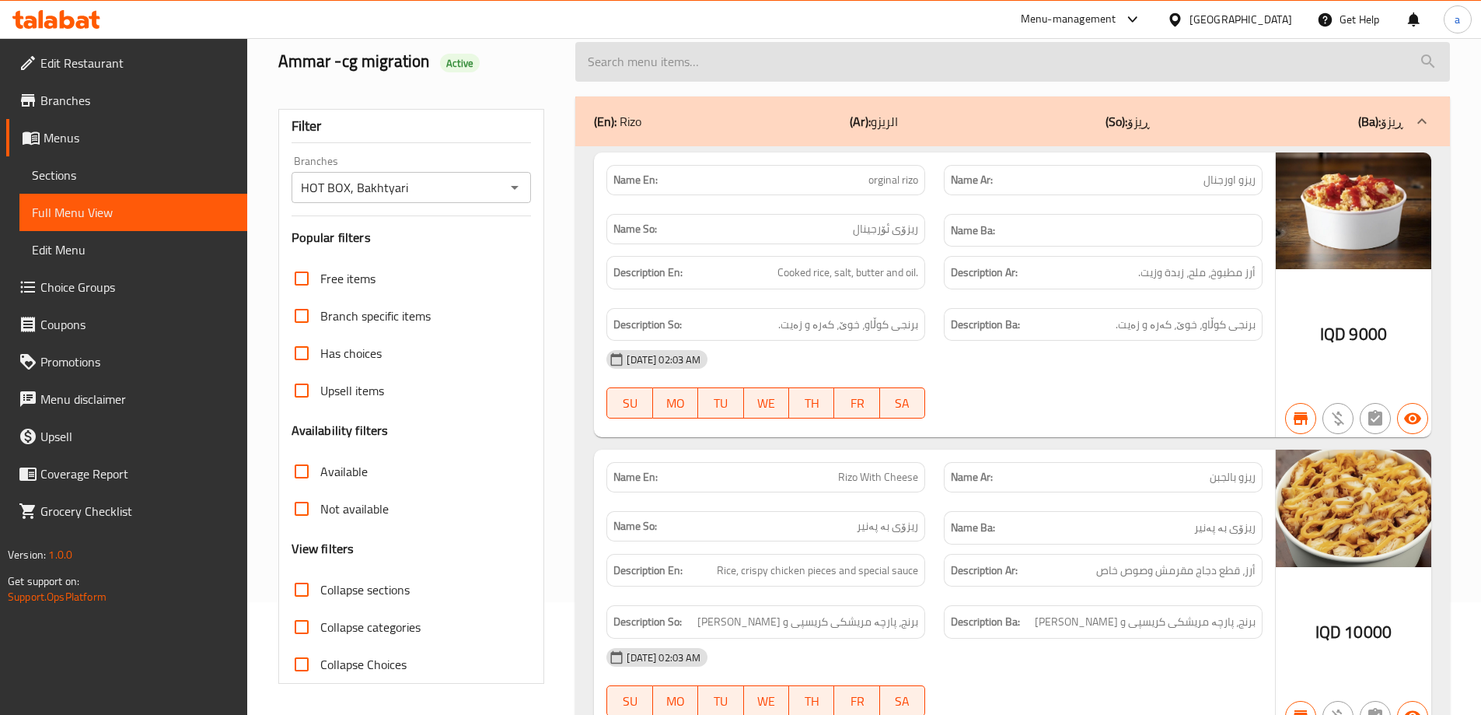
click at [803, 75] on input "search" at bounding box center [1012, 62] width 875 height 40
paste input "639795"
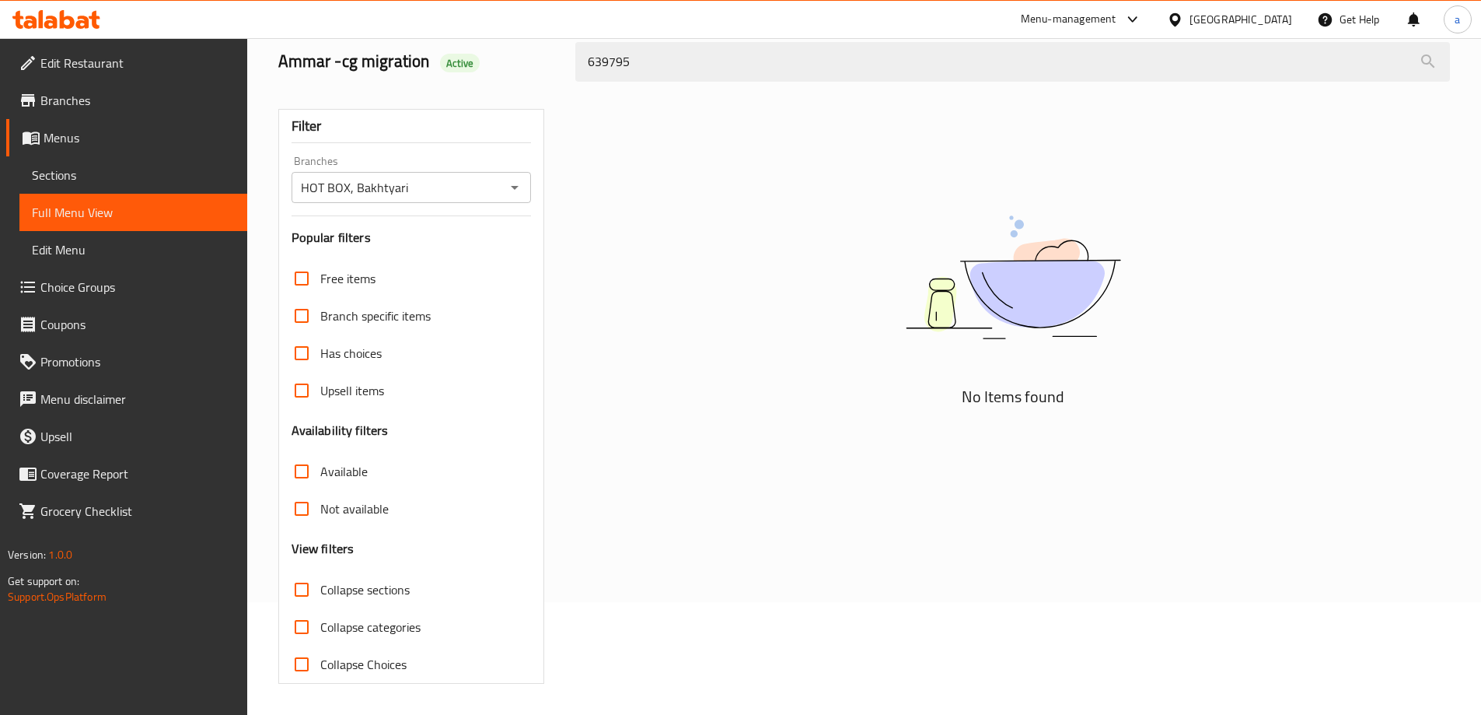
drag, startPoint x: 803, startPoint y: 75, endPoint x: 486, endPoint y: 59, distance: 316.9
click at [486, 59] on div "Ammar -cg migration Active 639795" at bounding box center [864, 61] width 1191 height 69
paste input "orginal rizo"
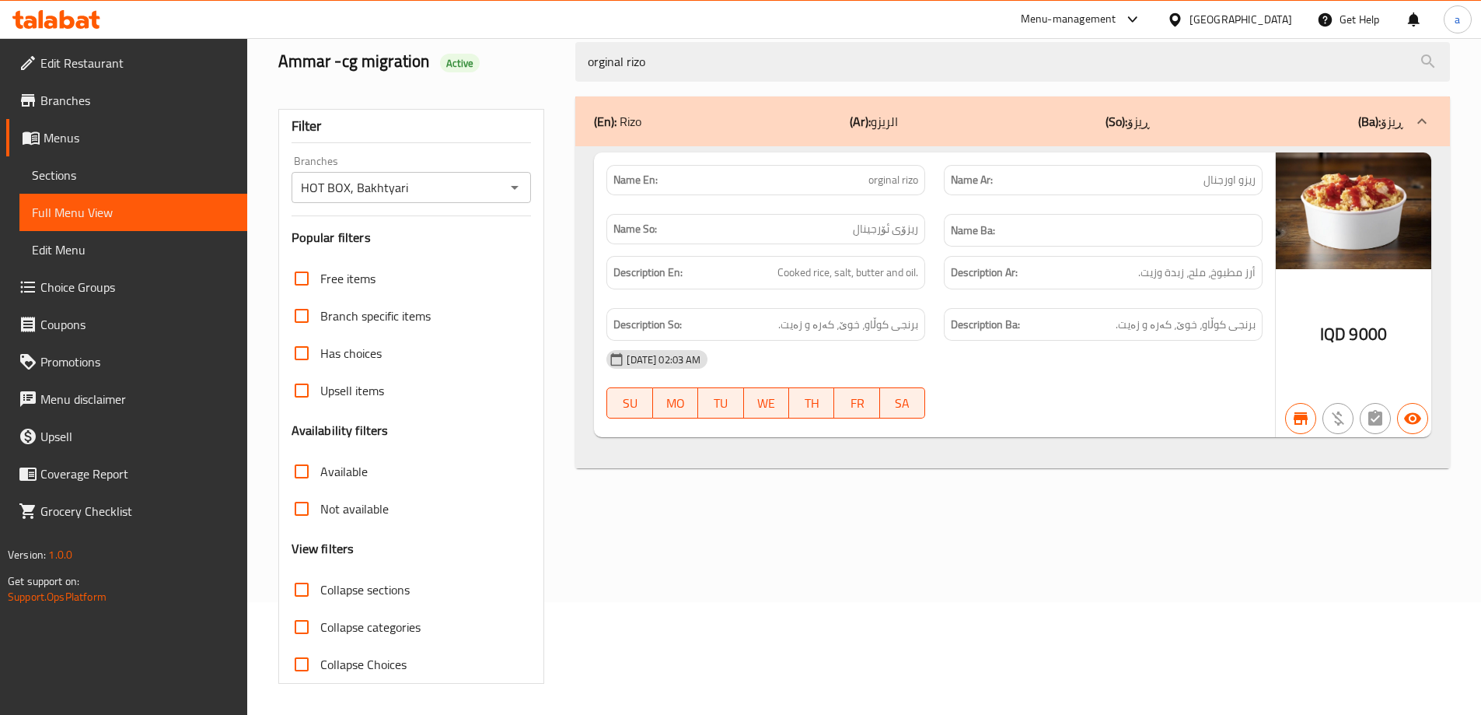
type input "orginal rizo"
click at [975, 470] on div "(En): [PERSON_NAME] (Ar): الريزو (So): ڕیزۆ (Ba): ڕیزۆ Name En: orginal rizo Na…" at bounding box center [1013, 390] width 894 height 606
